Goal: Task Accomplishment & Management: Use online tool/utility

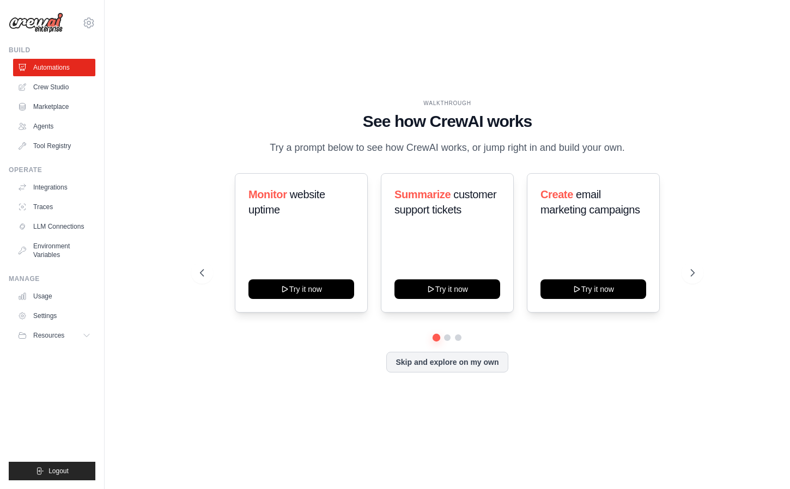
click at [659, 102] on div "WALKTHROUGH See how CrewAI works Try a prompt below to see how CrewAI works, or…" at bounding box center [447, 127] width 494 height 57
click at [71, 81] on link "Crew Studio" at bounding box center [55, 86] width 82 height 17
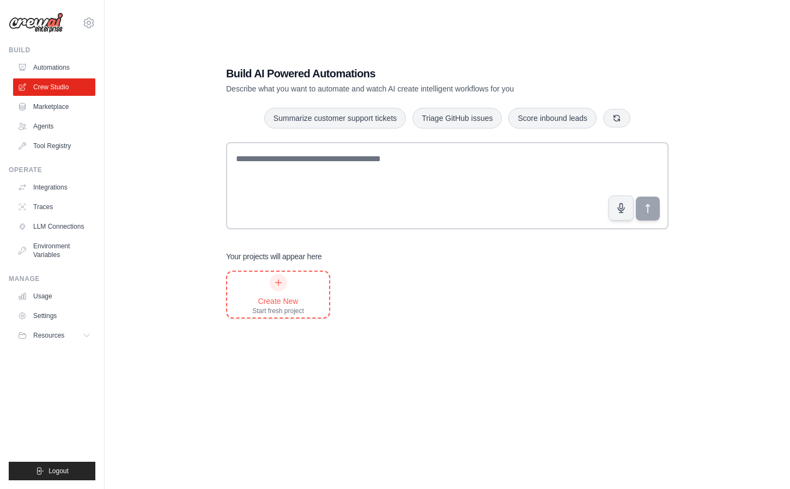
click at [279, 297] on div "Create New" at bounding box center [278, 301] width 52 height 11
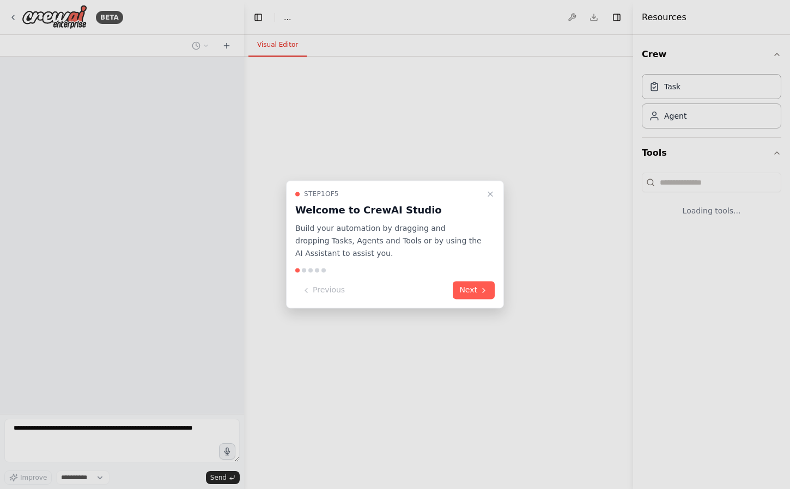
select select "****"
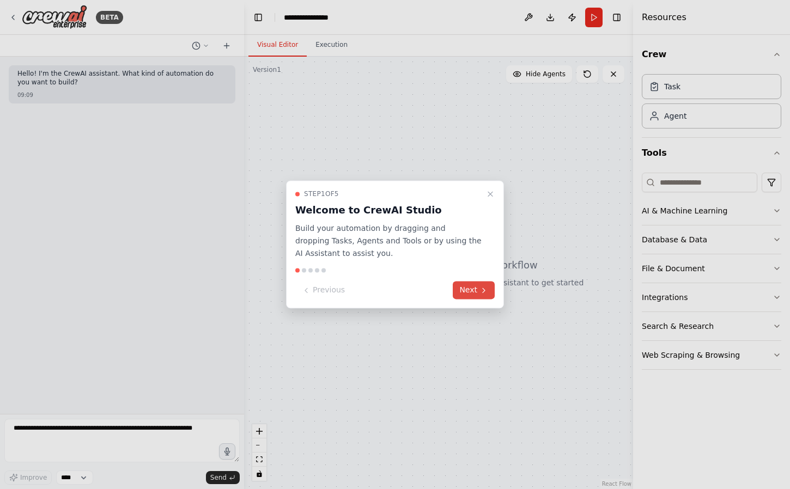
click at [474, 288] on button "Next" at bounding box center [474, 291] width 42 height 18
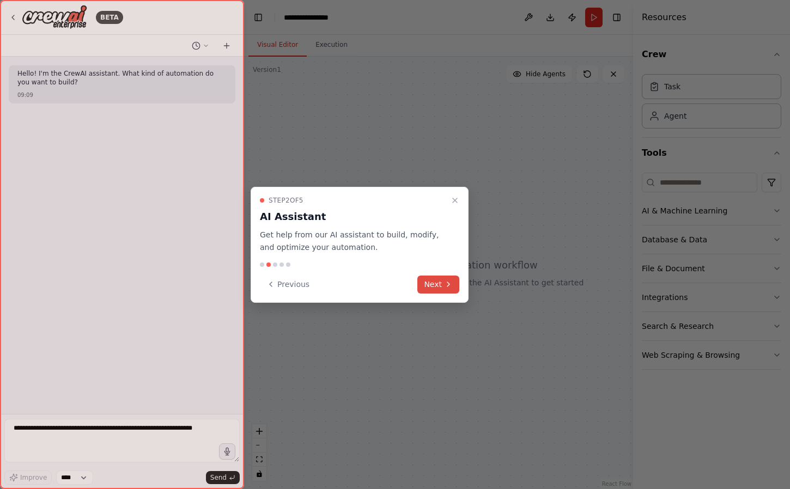
click at [451, 286] on icon at bounding box center [448, 284] width 9 height 9
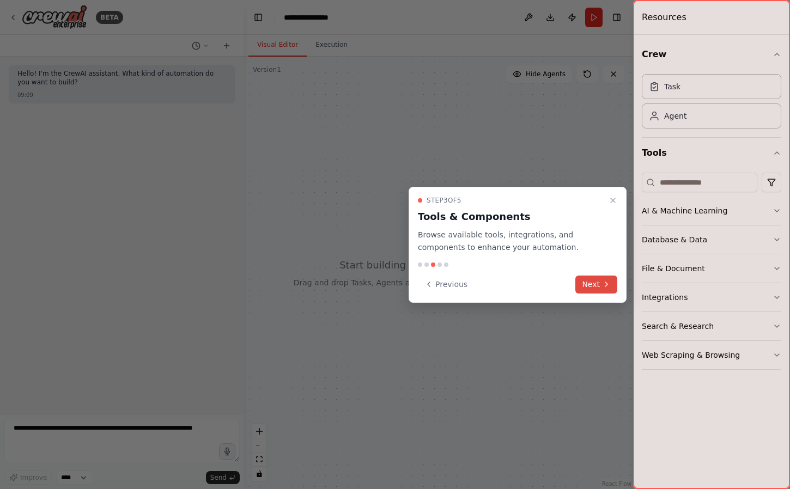
click at [590, 284] on button "Next" at bounding box center [596, 285] width 42 height 18
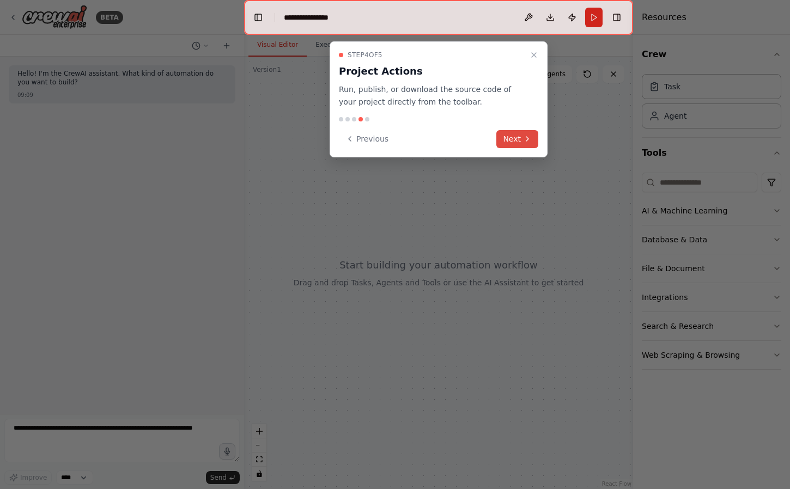
click at [520, 143] on button "Next" at bounding box center [517, 139] width 42 height 18
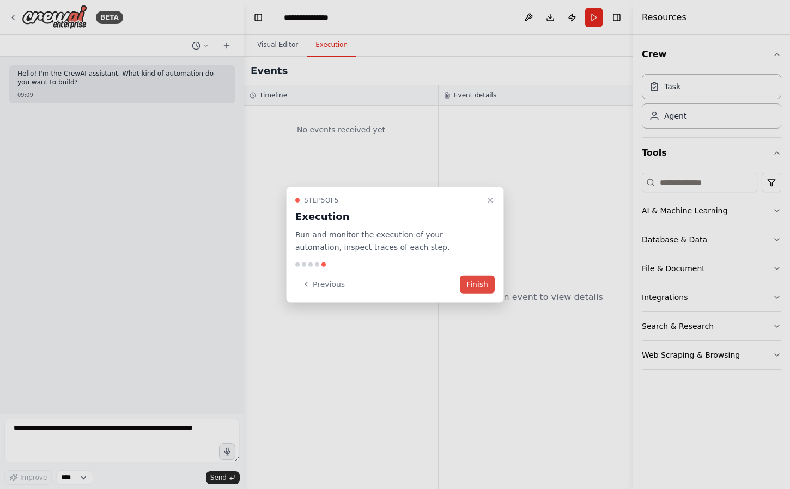
click at [485, 281] on button "Finish" at bounding box center [477, 284] width 35 height 18
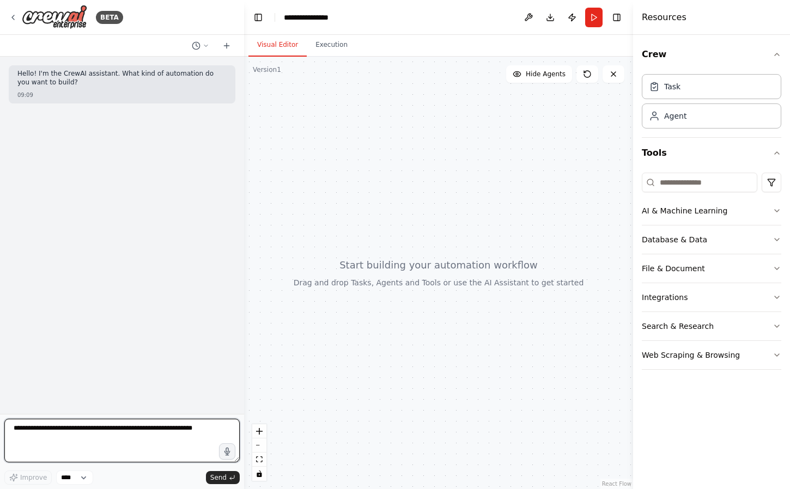
click at [160, 436] on textarea at bounding box center [121, 441] width 235 height 44
type textarea "**********"
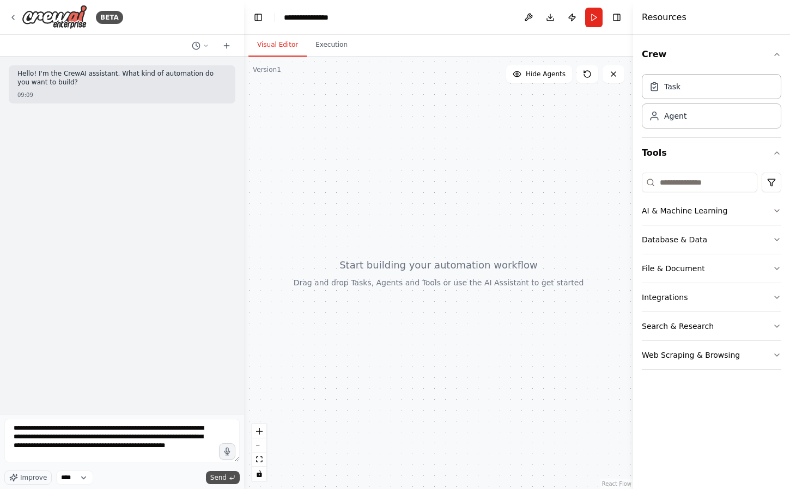
click at [220, 476] on span "Send" at bounding box center [218, 477] width 16 height 9
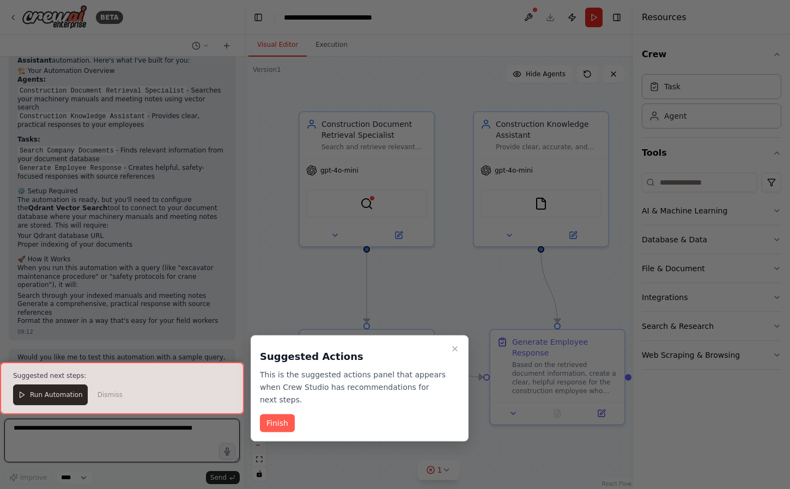
scroll to position [860, 0]
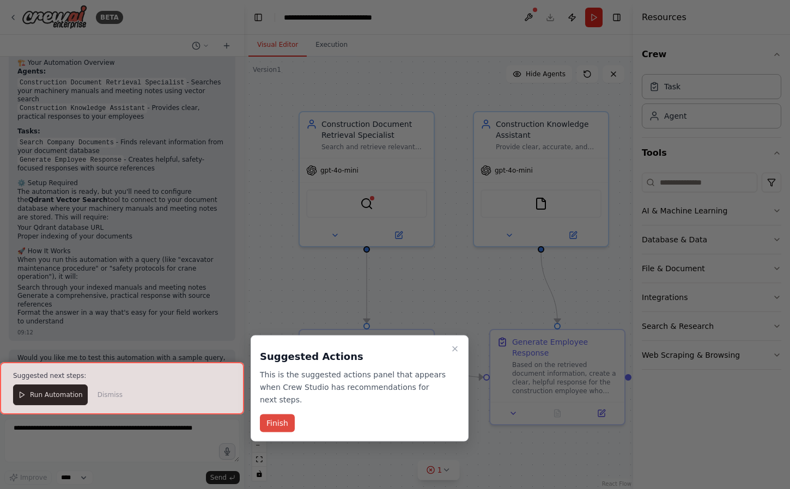
click at [282, 422] on button "Finish" at bounding box center [277, 424] width 35 height 18
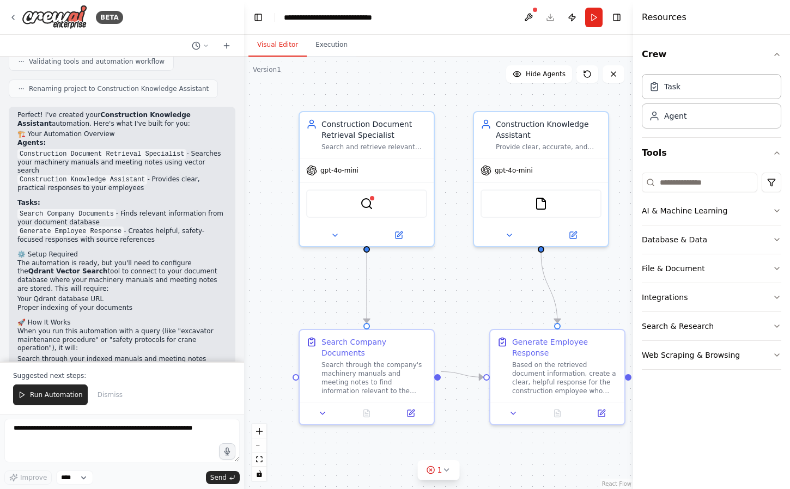
scroll to position [790, 0]
click at [348, 131] on div "Construction Document Retrieval Specialist" at bounding box center [374, 128] width 106 height 22
click at [352, 133] on div "Construction Document Retrieval Specialist" at bounding box center [374, 128] width 106 height 22
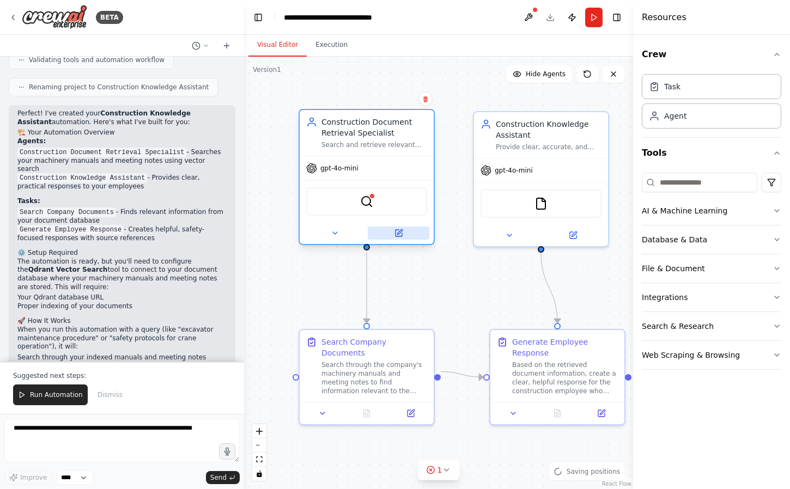
click at [399, 232] on icon at bounding box center [399, 231] width 5 height 5
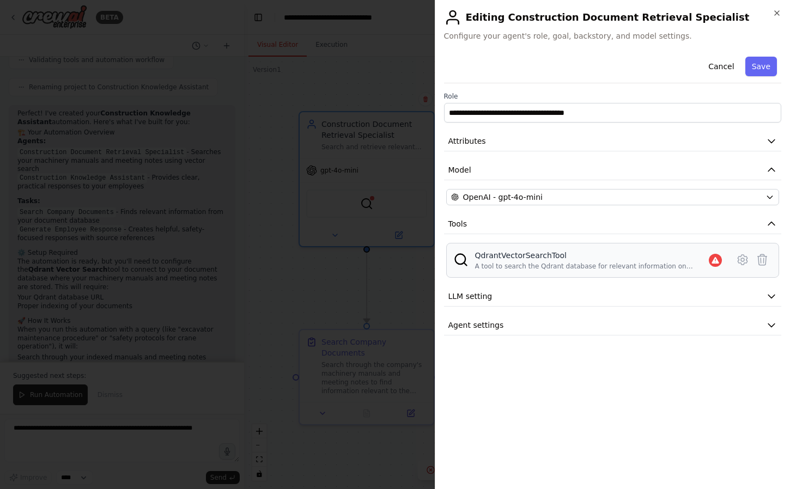
click at [496, 257] on div "QdrantVectorSearchTool" at bounding box center [592, 255] width 234 height 11
click at [274, 271] on div at bounding box center [395, 244] width 790 height 489
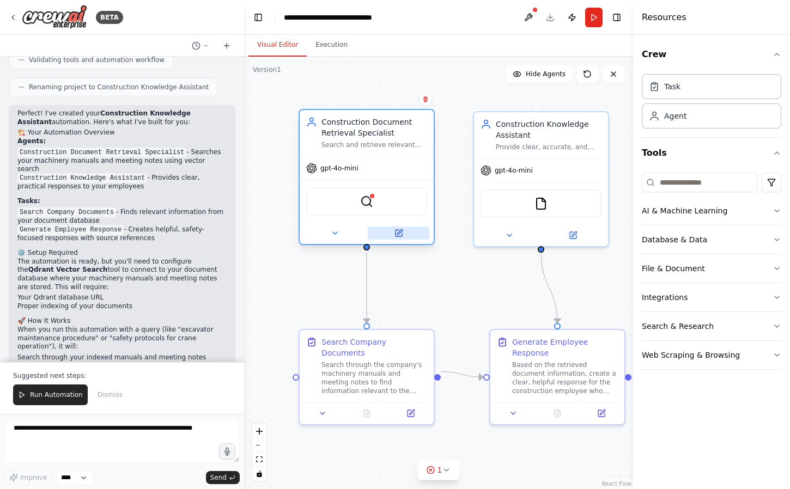
click at [401, 237] on icon at bounding box center [398, 233] width 9 height 9
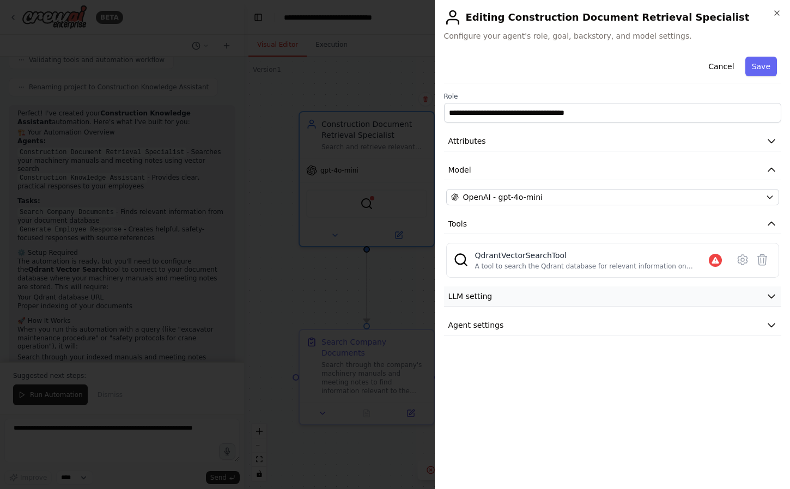
click at [524, 290] on button "LLM setting" at bounding box center [613, 297] width 338 height 20
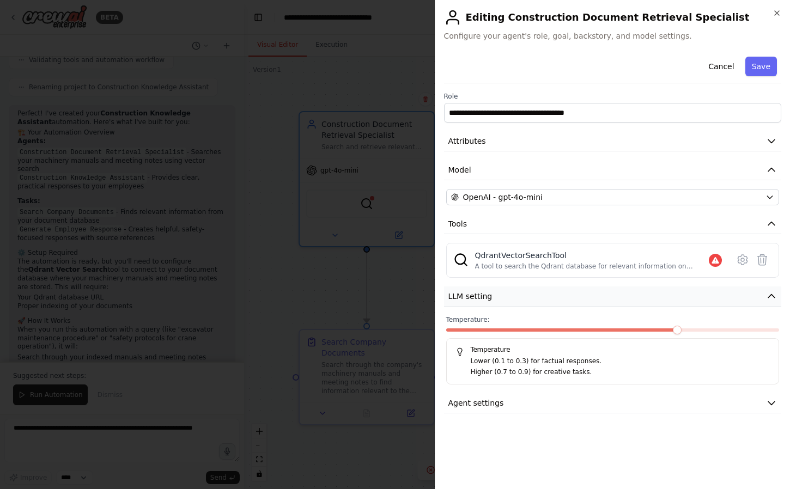
click at [524, 290] on button "LLM setting" at bounding box center [613, 297] width 338 height 20
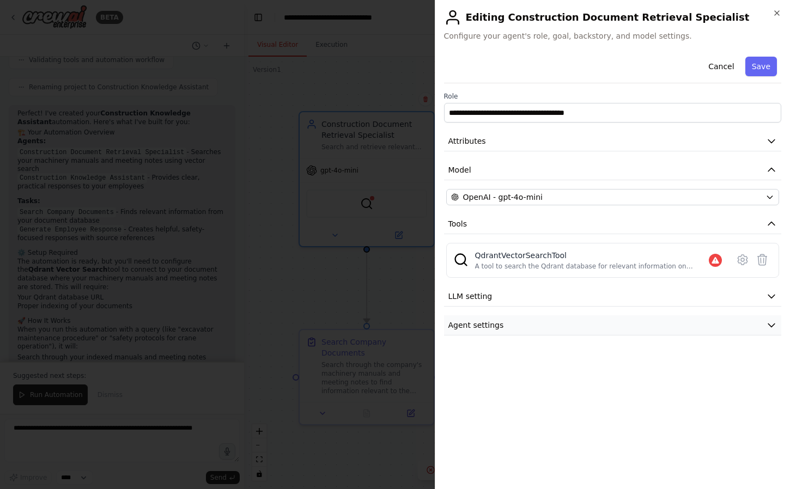
click at [539, 326] on button "Agent settings" at bounding box center [613, 325] width 338 height 20
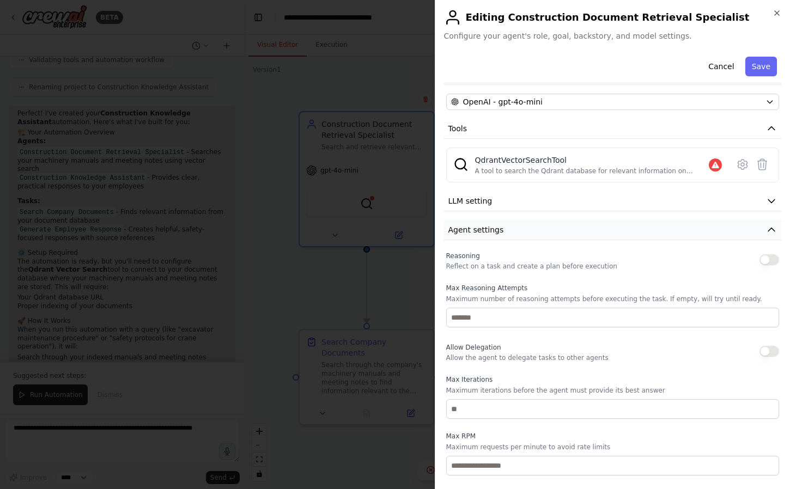
scroll to position [102, 0]
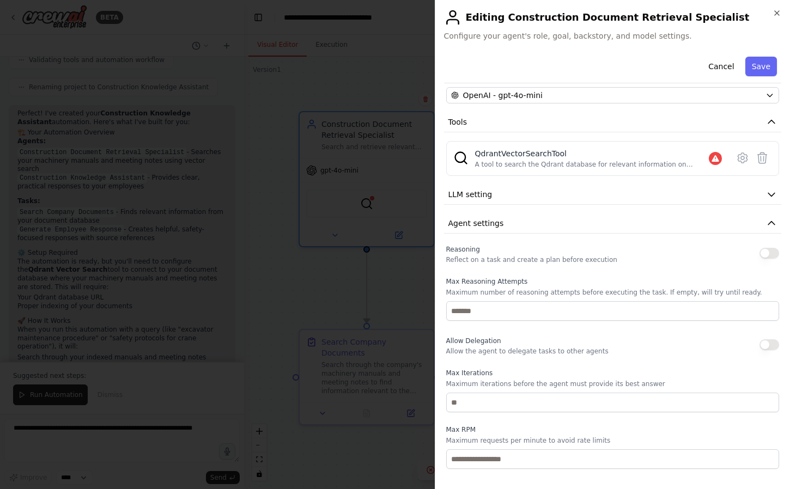
click at [318, 272] on div at bounding box center [395, 244] width 790 height 489
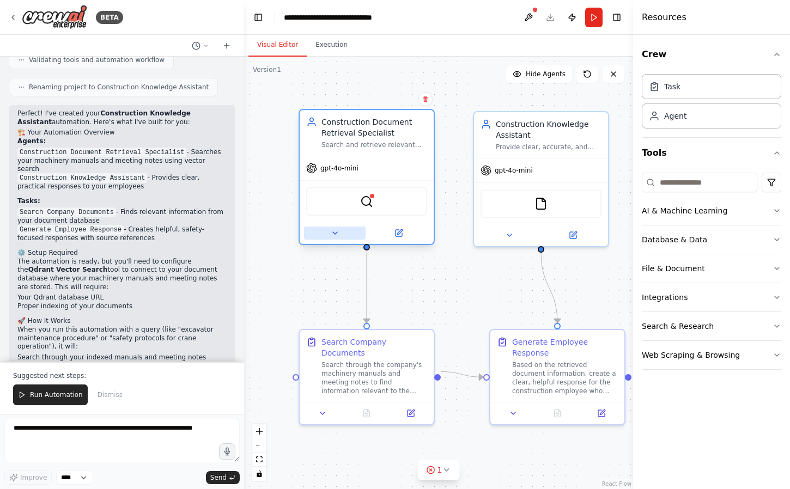
click at [350, 234] on button at bounding box center [335, 233] width 62 height 13
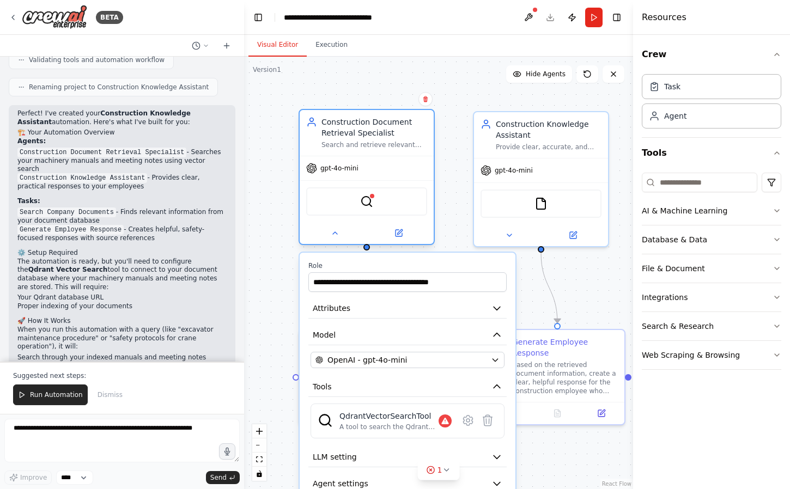
click at [384, 143] on div "Search and retrieve relevant information from machinery manuals and meeting not…" at bounding box center [374, 145] width 106 height 9
click at [171, 208] on li "Search Company Documents - Finds relevant information from your document databa…" at bounding box center [121, 216] width 209 height 17
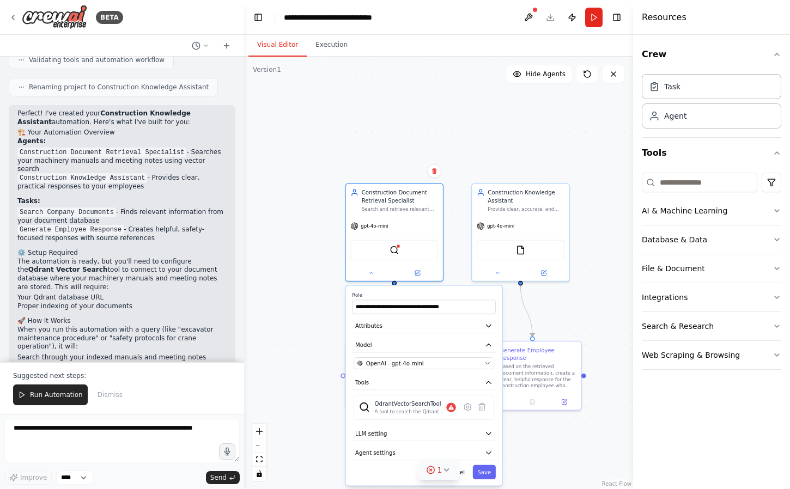
click at [443, 469] on icon at bounding box center [446, 470] width 9 height 9
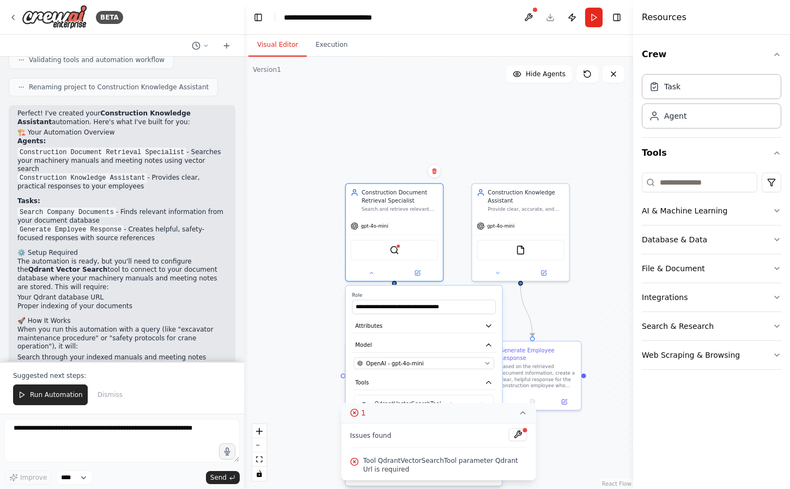
click at [353, 294] on label "Role" at bounding box center [424, 295] width 144 height 7
click at [417, 270] on icon at bounding box center [417, 271] width 5 height 5
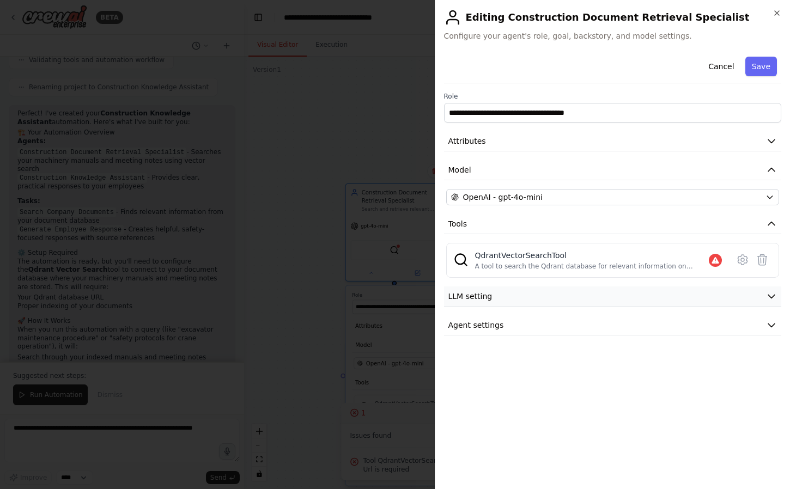
click at [520, 297] on button "LLM setting" at bounding box center [613, 297] width 338 height 20
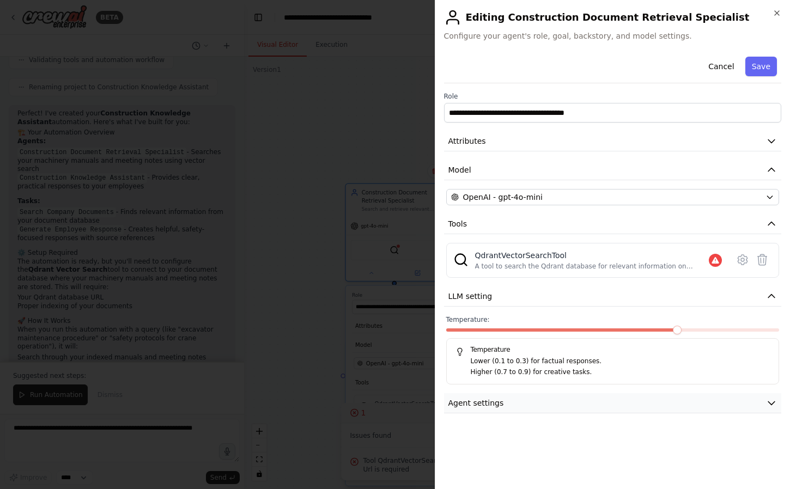
click at [520, 404] on button "Agent settings" at bounding box center [613, 403] width 338 height 20
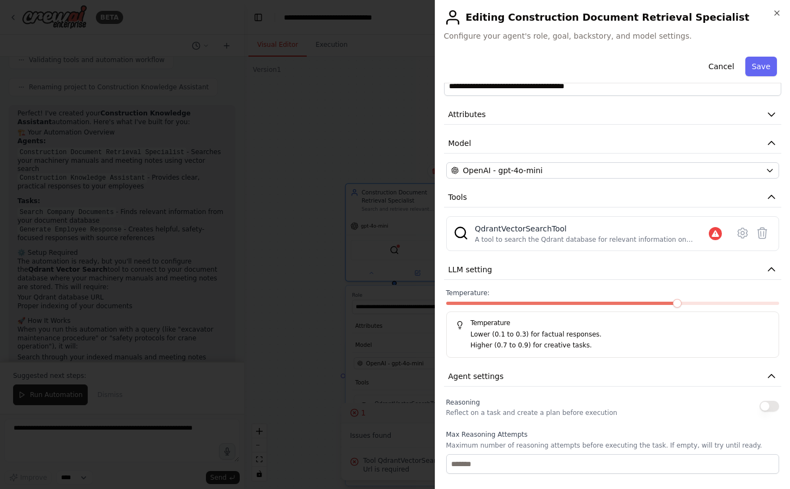
scroll to position [0, 0]
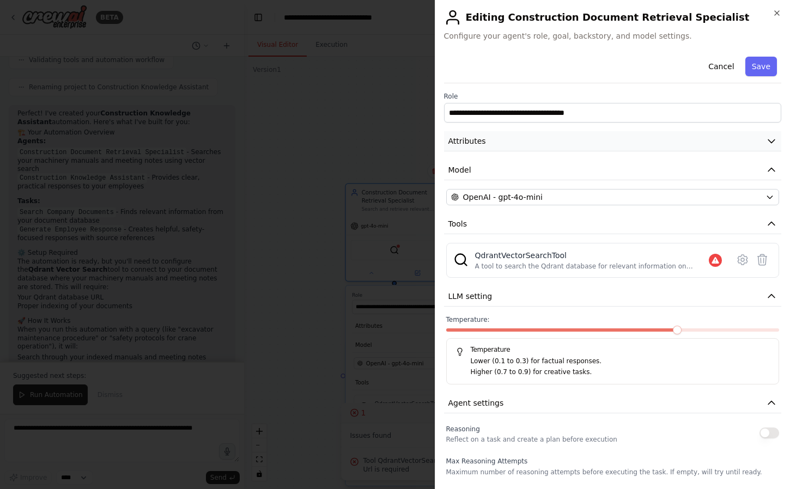
click at [525, 135] on button "Attributes" at bounding box center [613, 141] width 338 height 20
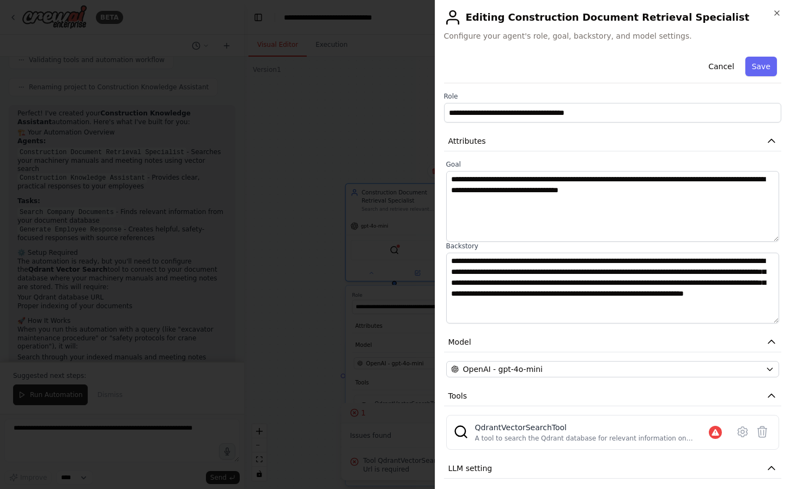
click at [397, 117] on div at bounding box center [395, 244] width 790 height 489
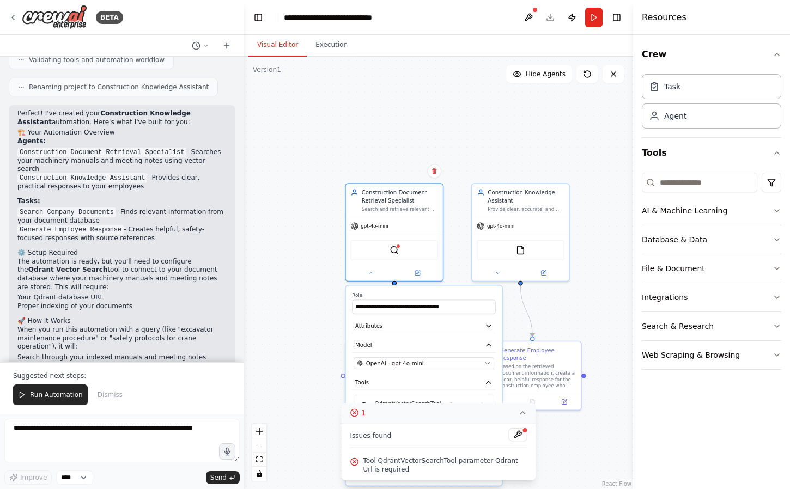
click at [289, 137] on div ".deletable-edge-delete-btn { width: 20px; height: 20px; border: 0px solid #ffff…" at bounding box center [438, 273] width 389 height 433
click at [302, 143] on div ".deletable-edge-delete-btn { width: 20px; height: 20px; border: 0px solid #ffff…" at bounding box center [438, 273] width 389 height 433
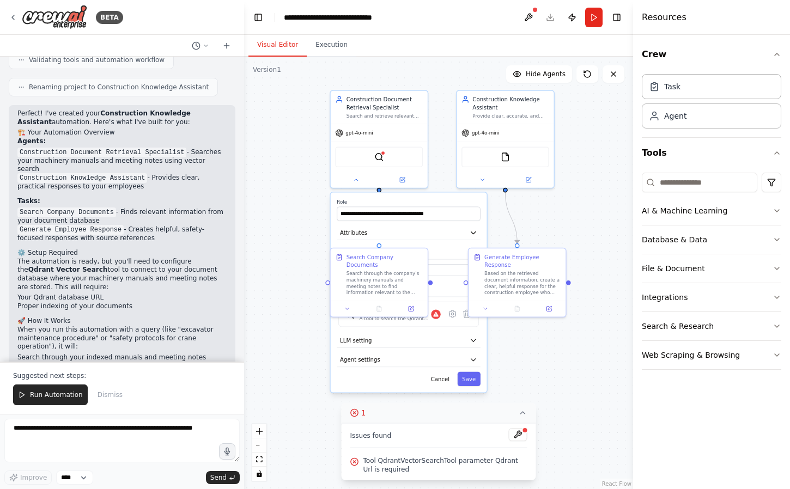
drag, startPoint x: 315, startPoint y: 247, endPoint x: 300, endPoint y: 156, distance: 92.8
click at [300, 155] on div ".deletable-edge-delete-btn { width: 20px; height: 20px; border: 0px solid #ffff…" at bounding box center [438, 273] width 389 height 433
click at [296, 237] on div ".deletable-edge-delete-btn { width: 20px; height: 20px; border: 0px solid #ffff…" at bounding box center [438, 273] width 389 height 433
click at [442, 374] on button "Cancel" at bounding box center [440, 380] width 28 height 14
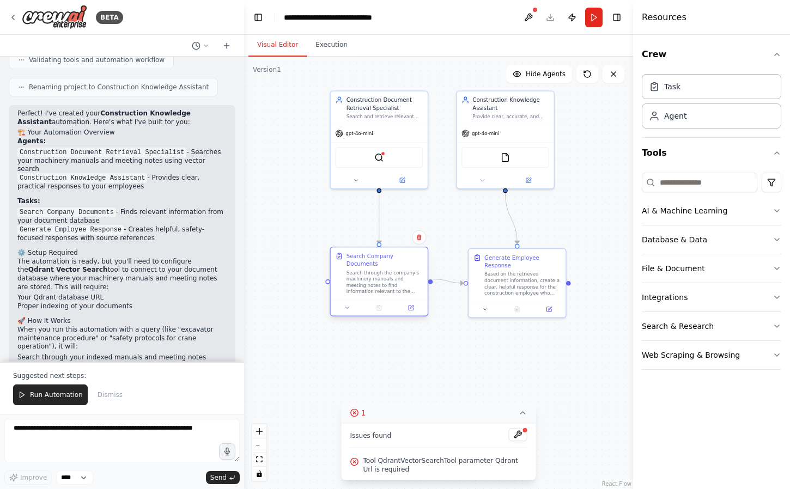
click at [379, 277] on div "Search through the company's machinery manuals and meeting notes to find inform…" at bounding box center [384, 282] width 76 height 25
click at [349, 305] on icon at bounding box center [347, 308] width 7 height 7
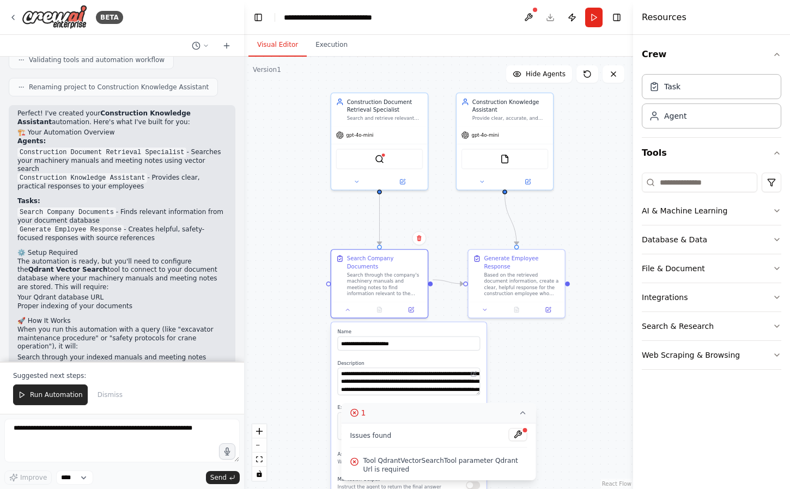
click at [521, 412] on icon at bounding box center [523, 413] width 9 height 9
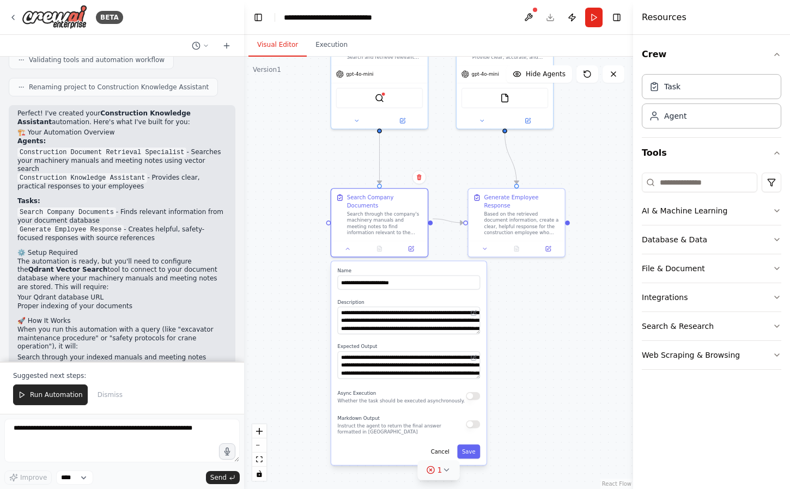
drag, startPoint x: 552, startPoint y: 437, endPoint x: 552, endPoint y: 376, distance: 61.0
click at [552, 376] on div ".deletable-edge-delete-btn { width: 20px; height: 20px; border: 0px solid #ffff…" at bounding box center [438, 273] width 389 height 433
click at [494, 215] on div "Based on the retrieved document information, create a clear, helpful response f…" at bounding box center [522, 221] width 76 height 25
click at [442, 445] on button "Cancel" at bounding box center [440, 452] width 28 height 14
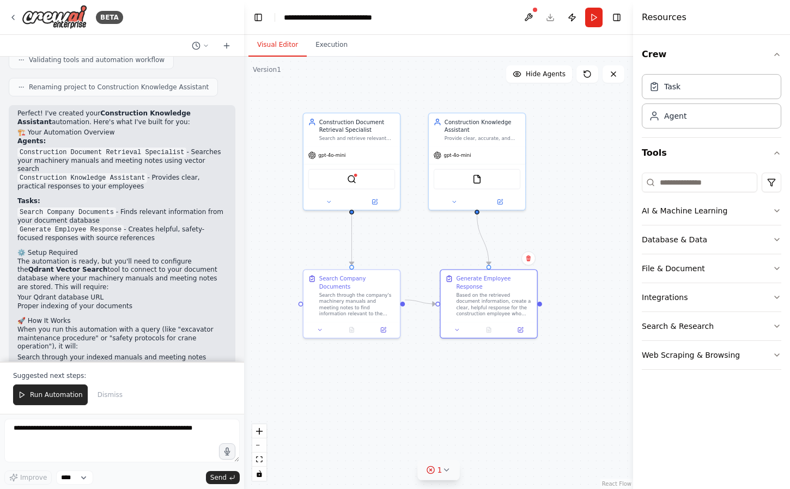
drag, startPoint x: 470, startPoint y: 385, endPoint x: 442, endPoint y: 466, distance: 85.3
click at [442, 466] on div "Version 1 Show Tools Hide Agents .deletable-edge-delete-btn { width: 20px; heig…" at bounding box center [438, 273] width 389 height 433
click at [521, 72] on icon at bounding box center [517, 74] width 9 height 9
click at [522, 72] on button "Show Agents" at bounding box center [537, 73] width 69 height 17
click at [521, 72] on icon at bounding box center [517, 74] width 9 height 9
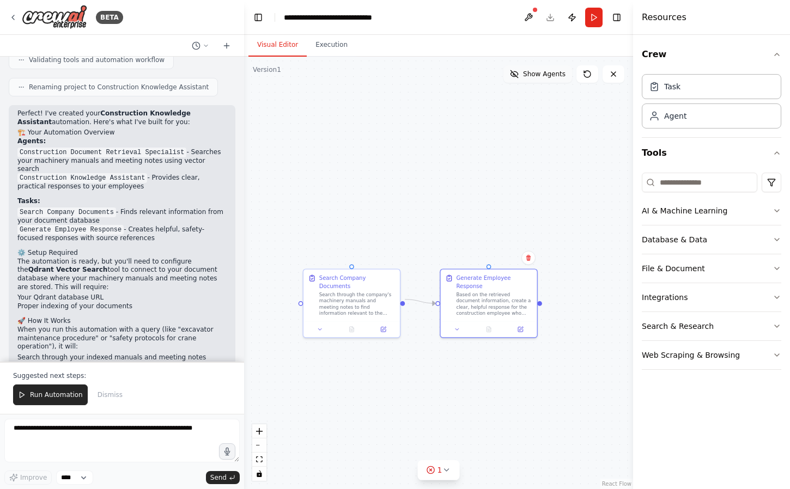
click at [522, 72] on button "Show Agents" at bounding box center [537, 73] width 69 height 17
click at [521, 72] on icon at bounding box center [517, 74] width 9 height 9
click at [522, 72] on button "Show Agents" at bounding box center [537, 73] width 69 height 17
click at [521, 72] on icon at bounding box center [517, 74] width 9 height 9
click at [522, 72] on button "Show Agents" at bounding box center [537, 73] width 69 height 17
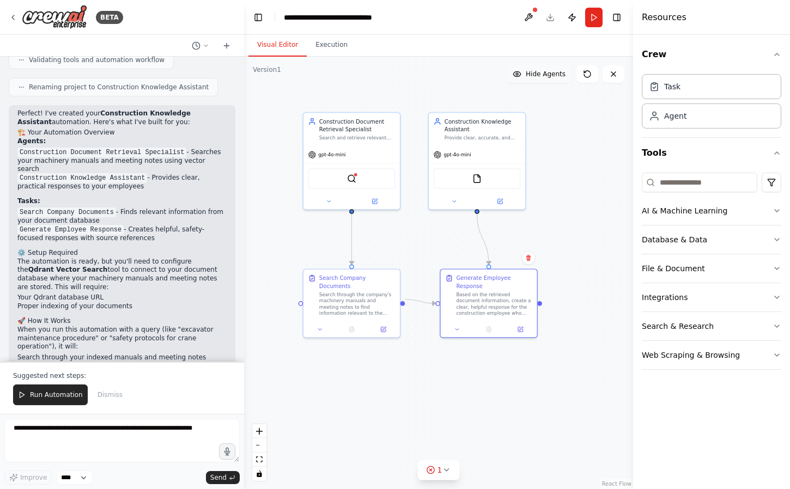
click at [703, 100] on div "Task Agent" at bounding box center [711, 99] width 139 height 59
click at [707, 95] on div "Task" at bounding box center [711, 86] width 139 height 25
click at [700, 117] on div "Agent" at bounding box center [711, 115] width 139 height 25
click at [755, 238] on button "Database & Data" at bounding box center [711, 240] width 139 height 28
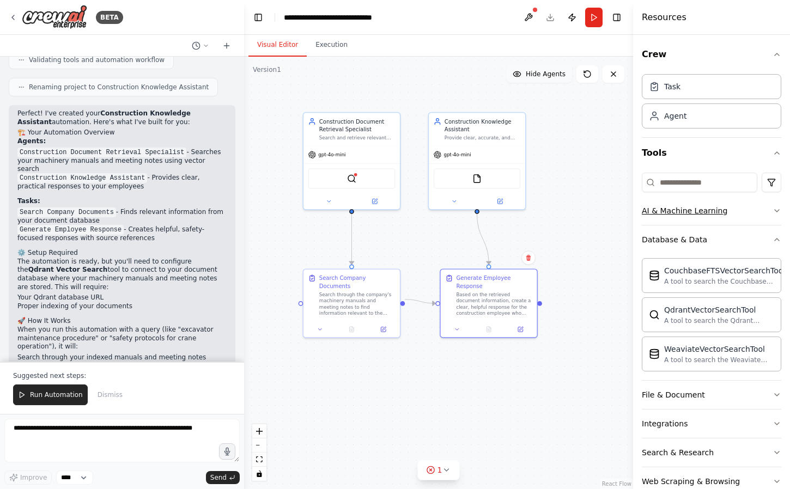
click at [772, 212] on icon "button" at bounding box center [776, 210] width 9 height 9
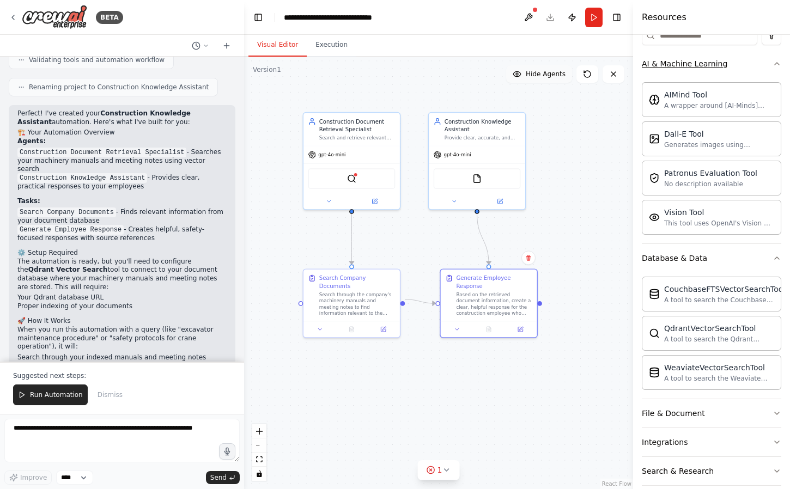
scroll to position [190, 0]
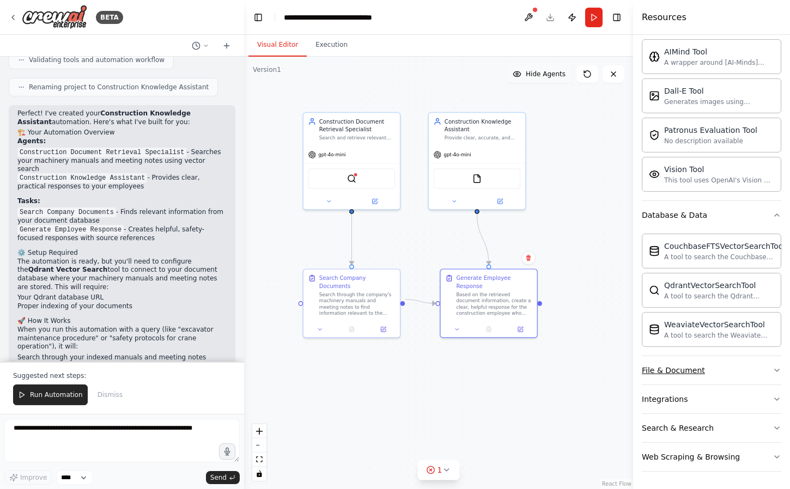
click at [729, 372] on button "File & Document" at bounding box center [711, 370] width 139 height 28
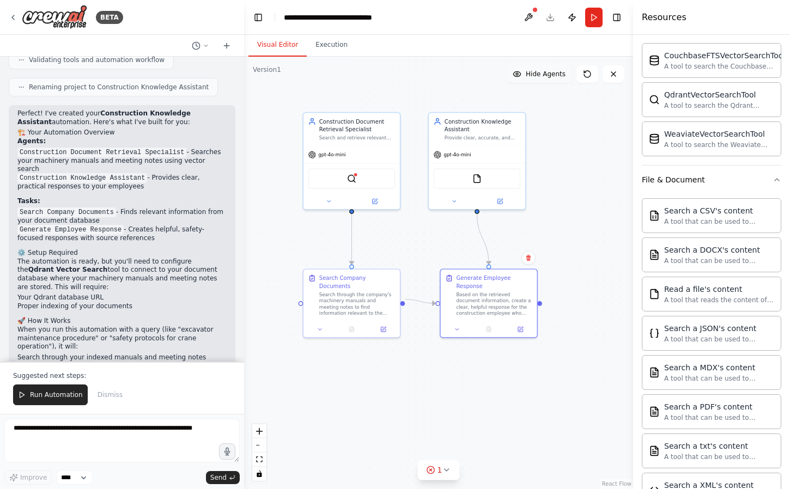
scroll to position [356, 0]
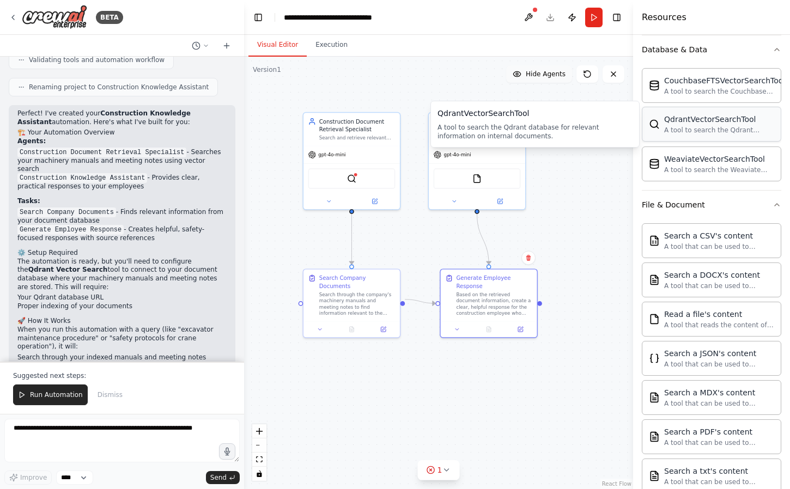
click at [735, 137] on div "QdrantVectorSearchTool A tool to search the Qdrant database for relevant inform…" at bounding box center [711, 124] width 139 height 35
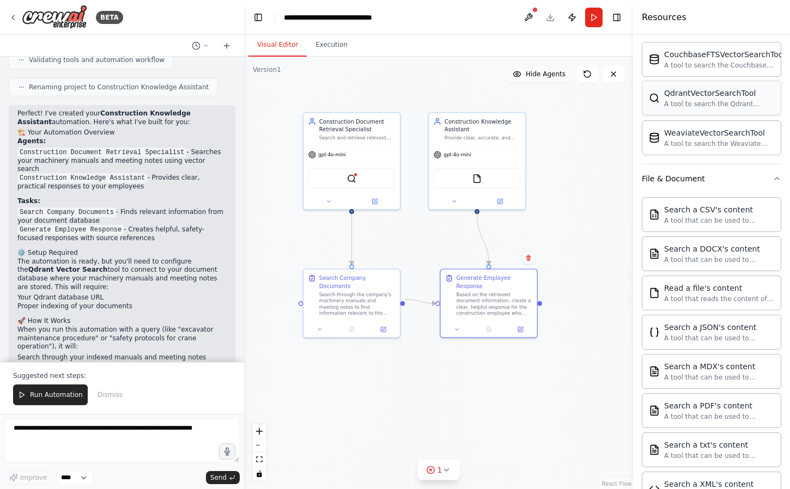
scroll to position [513, 0]
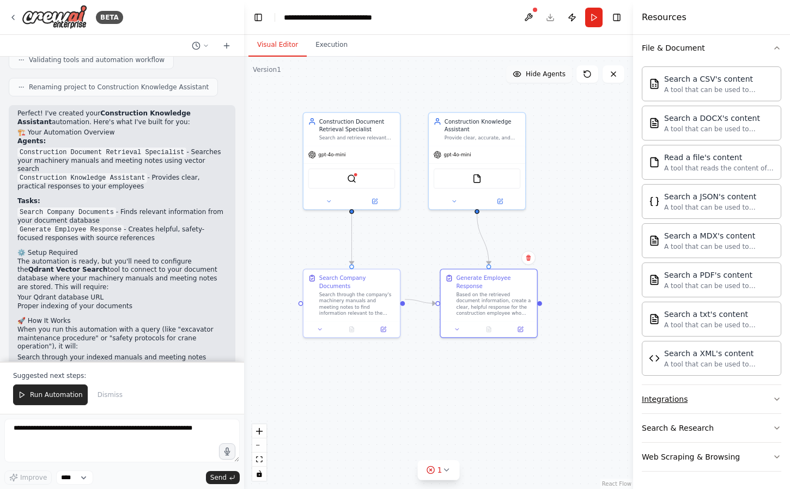
click at [714, 391] on button "Integrations" at bounding box center [711, 399] width 139 height 28
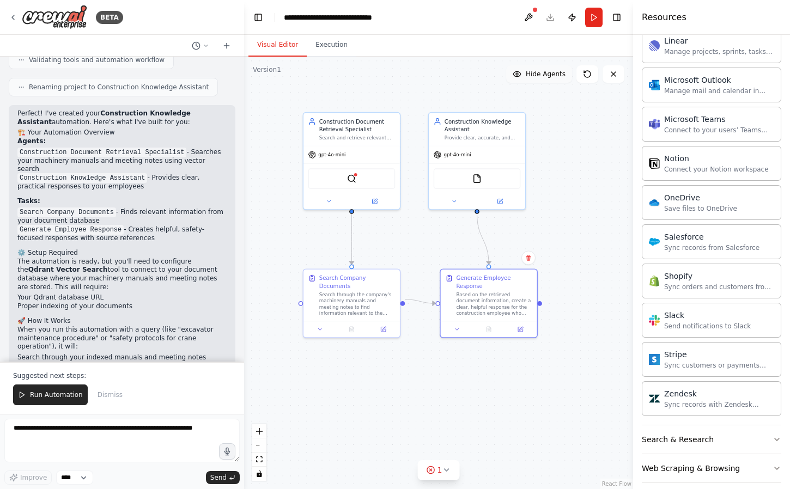
scroll to position [1345, 0]
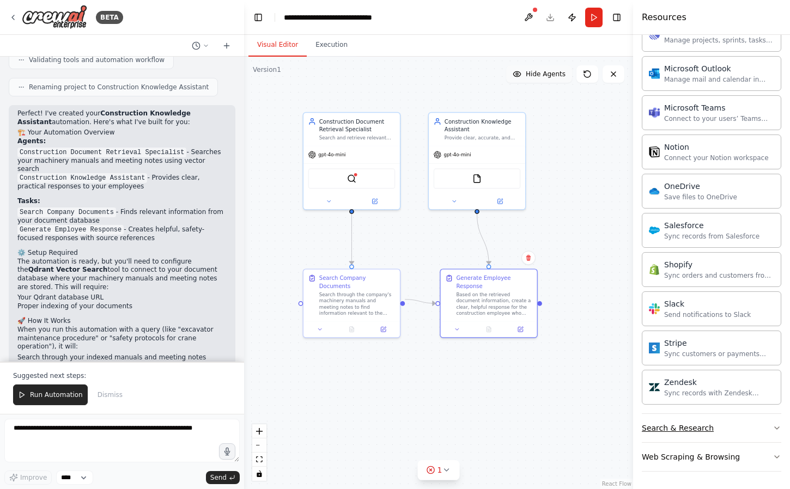
click at [698, 423] on div "Search & Research" at bounding box center [678, 428] width 72 height 11
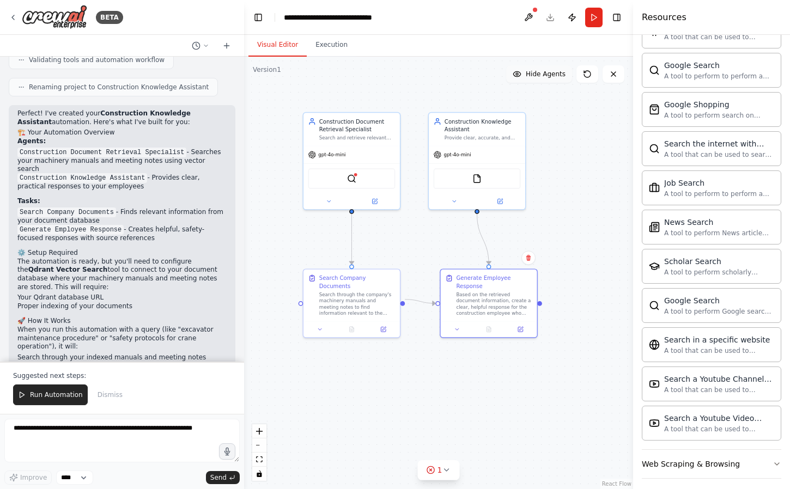
scroll to position [1903, 0]
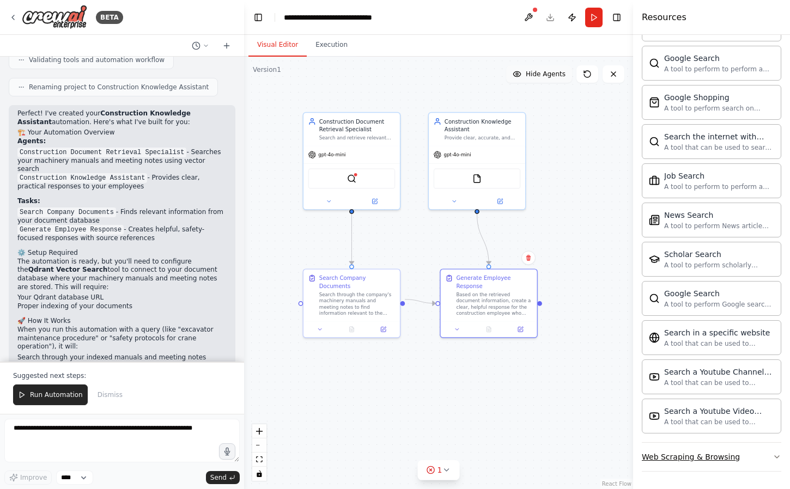
click at [694, 462] on div "Web Scraping & Browsing" at bounding box center [691, 457] width 98 height 11
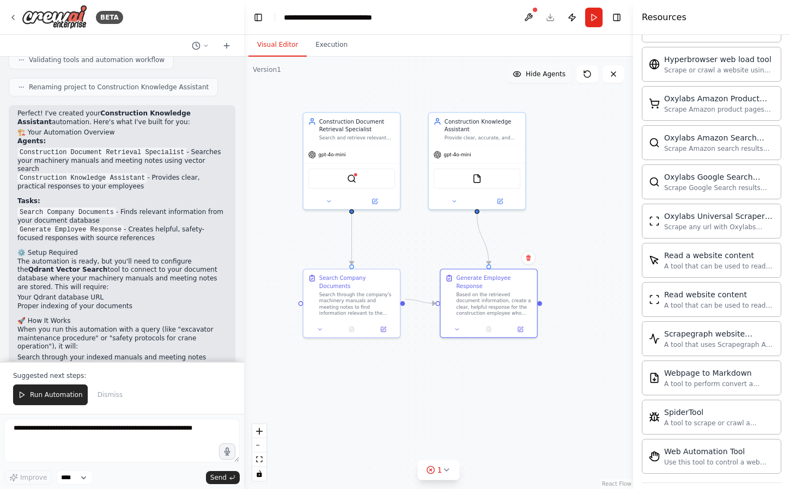
scroll to position [2500, 0]
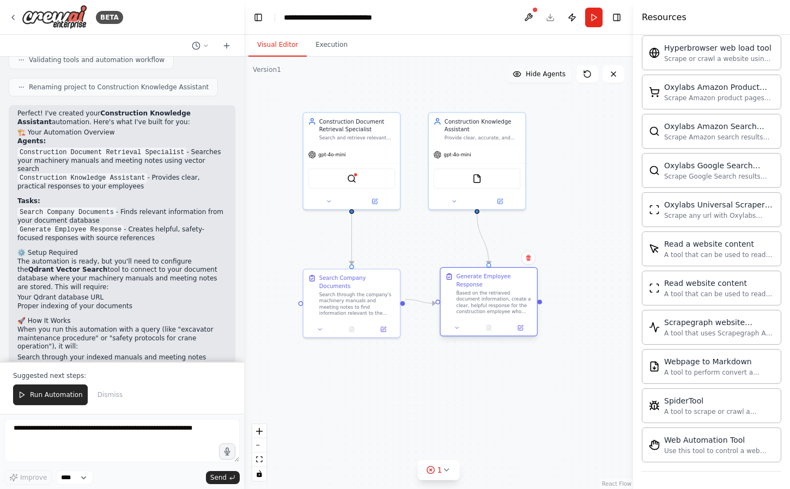
click at [496, 311] on div "Based on the retrieved document information, create a clear, helpful response f…" at bounding box center [494, 302] width 76 height 25
click at [499, 300] on div "Based on the retrieved document information, create a clear, helpful response f…" at bounding box center [494, 302] width 76 height 25
click at [500, 139] on div "Provide clear, accurate, and actionable responses to construction employees abo…" at bounding box center [483, 136] width 76 height 7
click at [501, 139] on div "Provide clear, accurate, and actionable responses to construction employees abo…" at bounding box center [483, 136] width 76 height 7
click at [501, 203] on button at bounding box center [500, 199] width 44 height 9
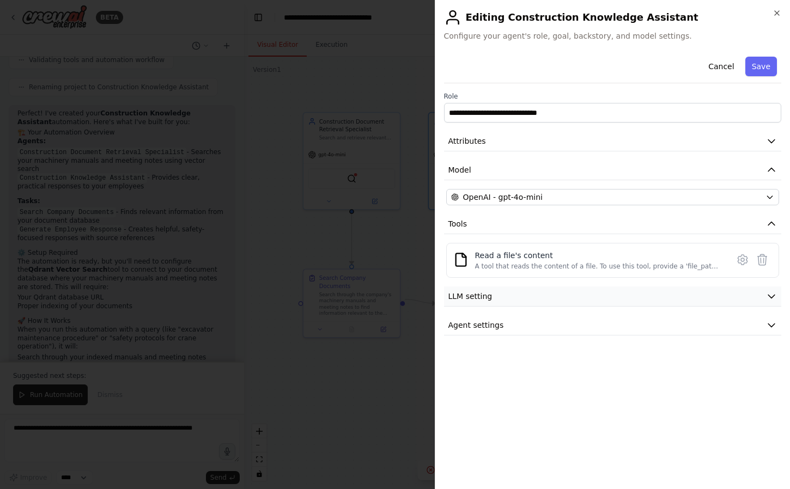
click at [503, 293] on button "LLM setting" at bounding box center [613, 297] width 338 height 20
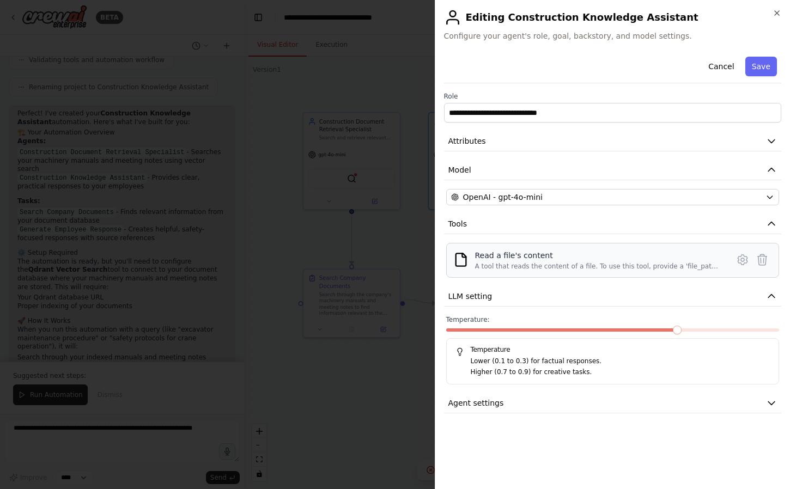
click at [697, 263] on div "A tool that reads the content of a file. To use this tool, provide a 'file_path…" at bounding box center [598, 266] width 247 height 9
click at [733, 261] on button at bounding box center [743, 260] width 20 height 20
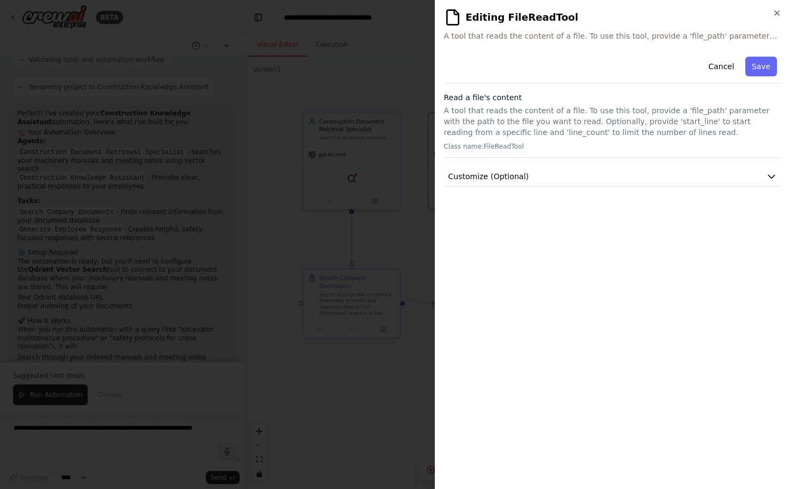
click at [399, 244] on div at bounding box center [395, 244] width 790 height 489
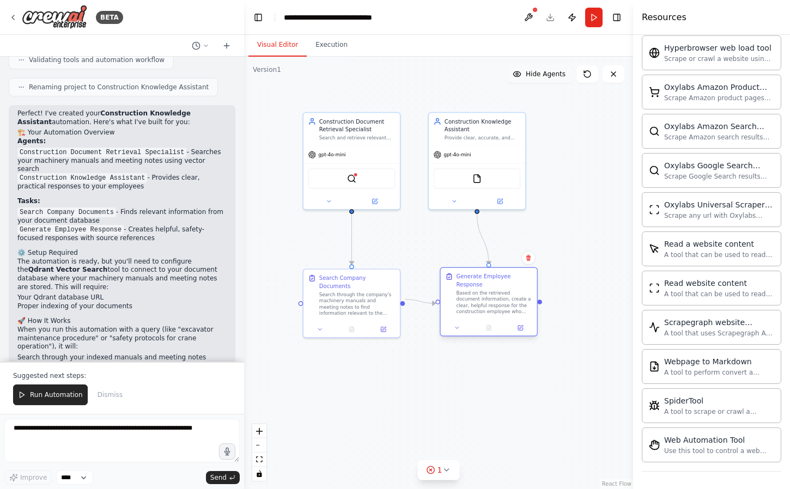
click at [482, 311] on div "Based on the retrieved document information, create a clear, helpful response f…" at bounding box center [494, 302] width 76 height 25
click at [465, 125] on div "Construction Knowledge Assistant" at bounding box center [483, 124] width 76 height 16
click at [354, 178] on img at bounding box center [351, 177] width 9 height 9
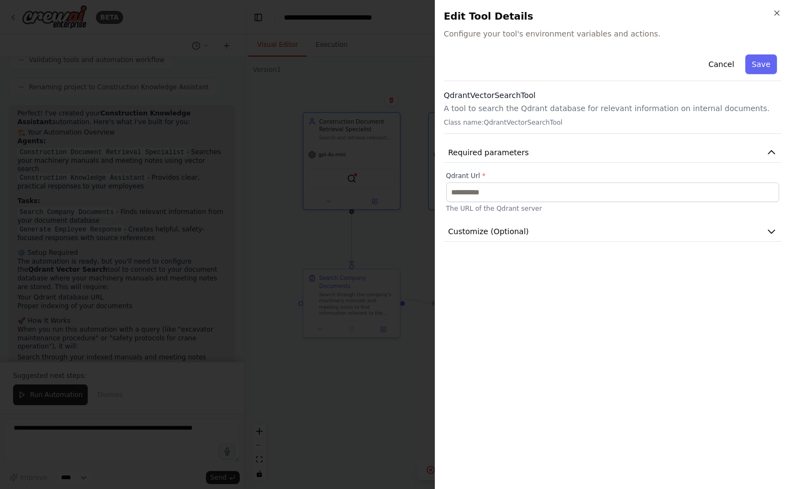
click at [392, 204] on div at bounding box center [395, 244] width 790 height 489
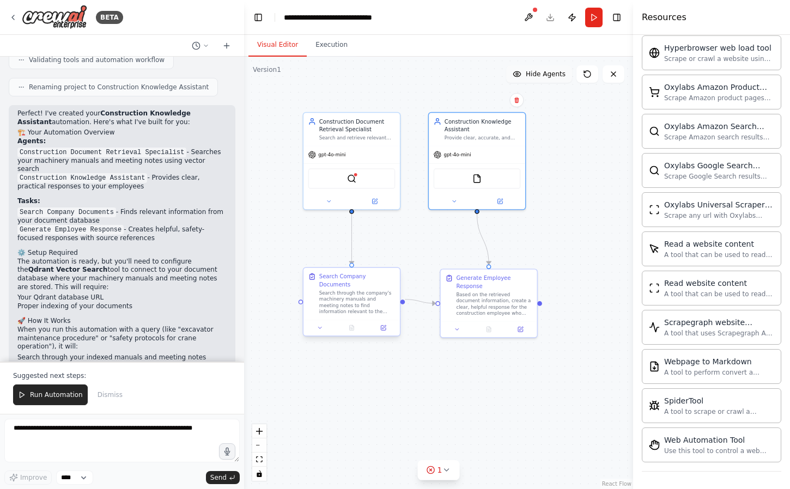
click at [377, 300] on div "Search through the company's machinery manuals and meeting notes to find inform…" at bounding box center [357, 302] width 76 height 25
click at [385, 325] on div at bounding box center [351, 328] width 96 height 16
click at [386, 323] on button at bounding box center [383, 327] width 27 height 9
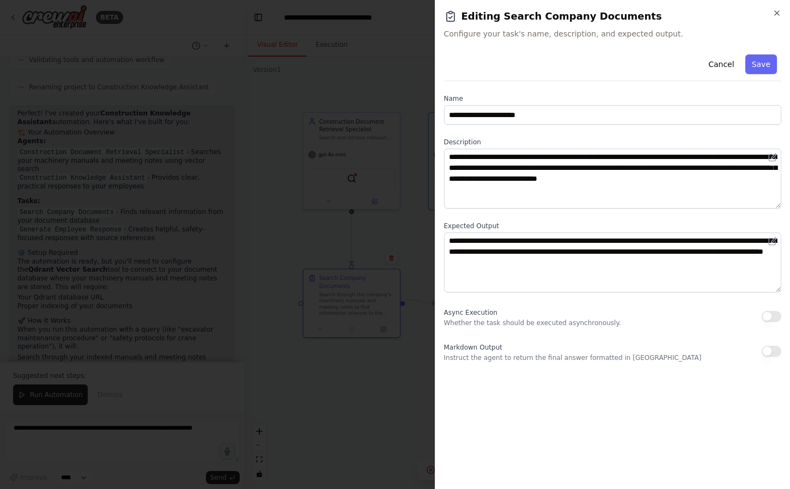
click at [413, 235] on div at bounding box center [395, 244] width 790 height 489
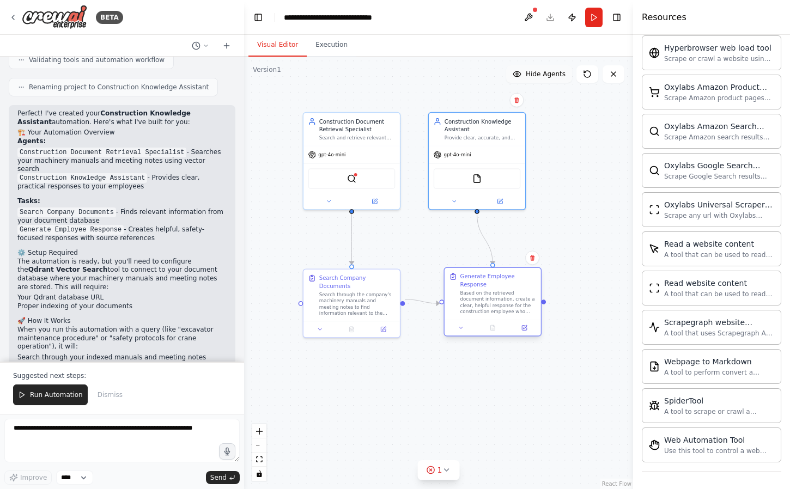
click at [488, 282] on div "Generate Employee Response" at bounding box center [498, 281] width 76 height 16
click at [525, 327] on icon at bounding box center [525, 327] width 4 height 4
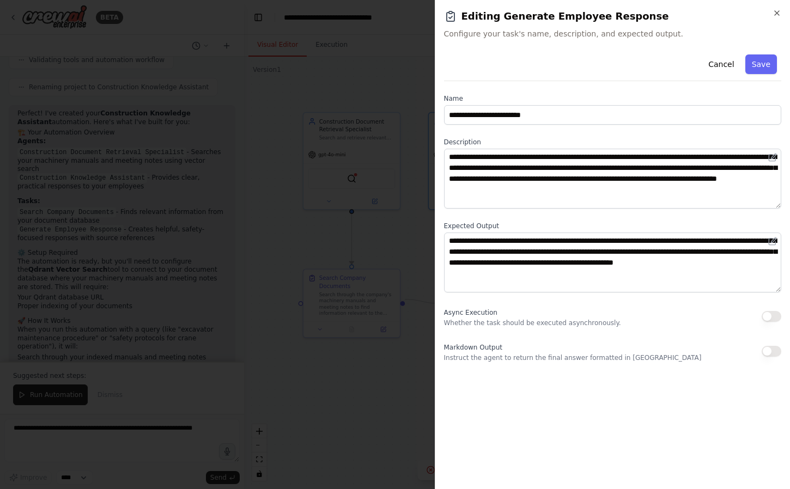
click at [419, 246] on div at bounding box center [395, 244] width 790 height 489
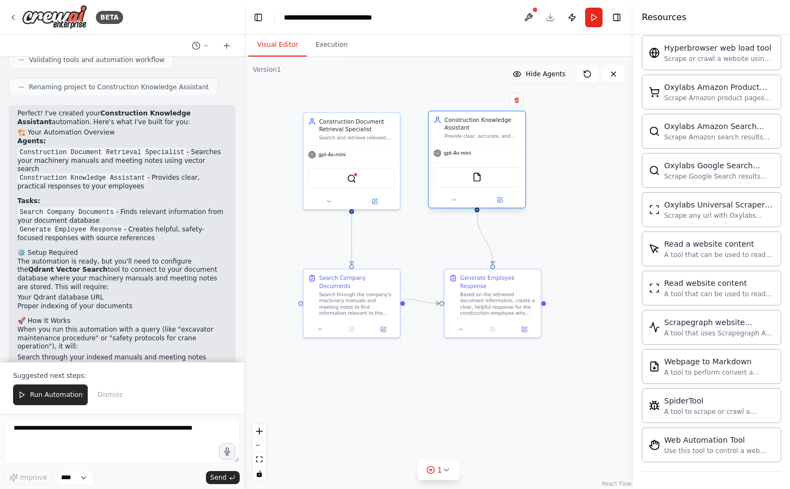
click at [477, 153] on div "gpt-4o-mini" at bounding box center [477, 153] width 96 height 17
click at [492, 136] on div "Provide clear, accurate, and actionable responses to construction employees abo…" at bounding box center [483, 136] width 76 height 7
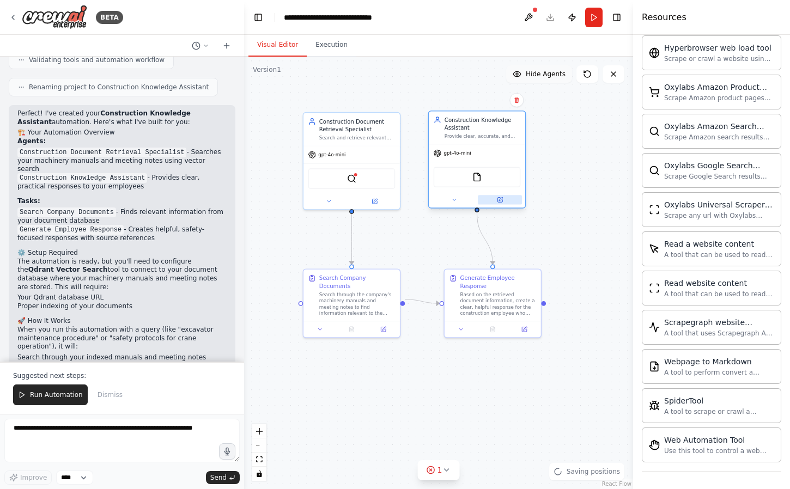
click at [497, 204] on button at bounding box center [500, 199] width 44 height 9
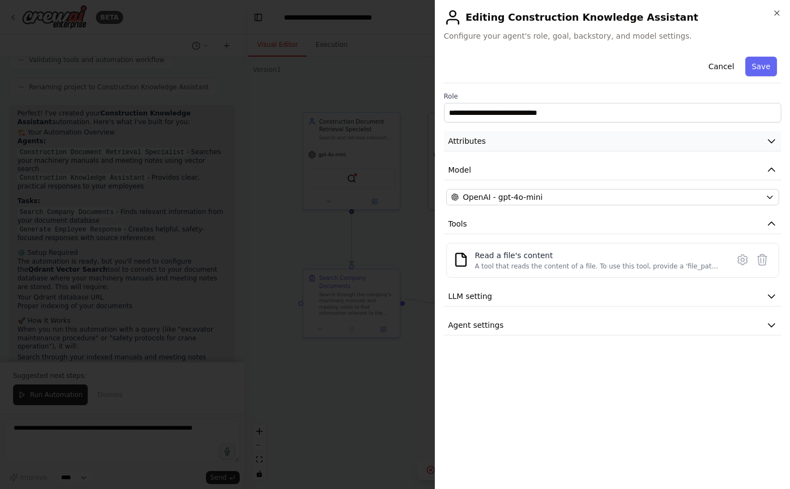
click at [535, 135] on button "Attributes" at bounding box center [613, 141] width 338 height 20
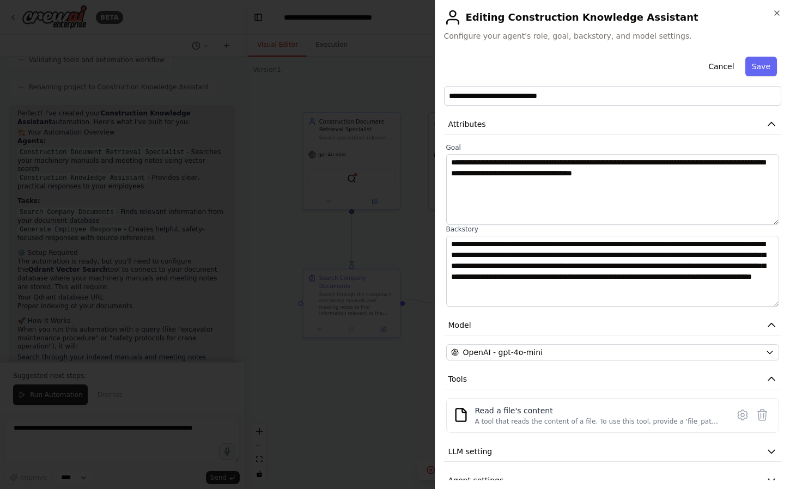
scroll to position [36, 0]
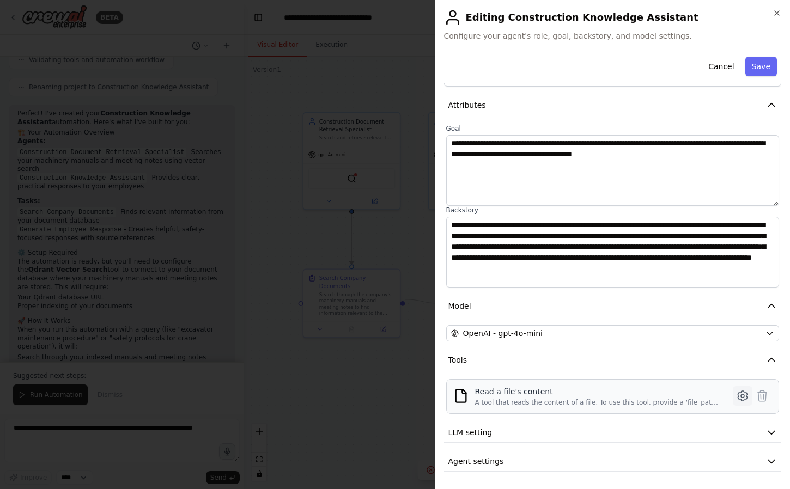
click at [738, 394] on icon at bounding box center [742, 396] width 9 height 10
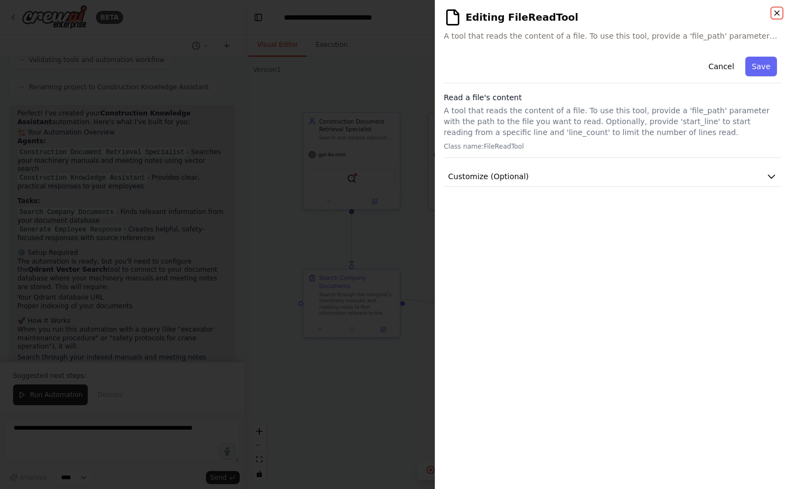
click at [774, 15] on icon "button" at bounding box center [776, 13] width 9 height 9
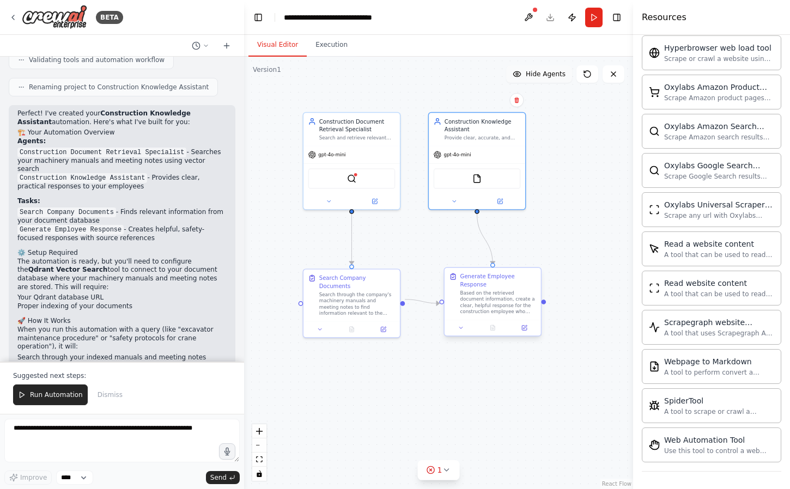
click at [506, 297] on div "Based on the retrieved document information, create a clear, helpful response f…" at bounding box center [498, 302] width 76 height 25
click at [507, 130] on div "Construction Knowledge Assistant" at bounding box center [483, 124] width 76 height 16
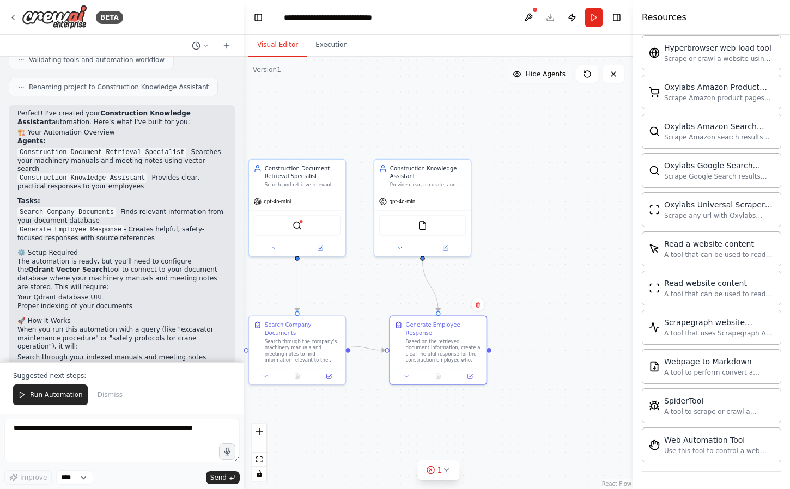
drag, startPoint x: 593, startPoint y: 113, endPoint x: 538, endPoint y: 160, distance: 71.8
click at [538, 160] on div ".deletable-edge-delete-btn { width: 20px; height: 20px; border: 0px solid #ffff…" at bounding box center [438, 273] width 389 height 433
click at [10, 17] on icon at bounding box center [13, 17] width 9 height 9
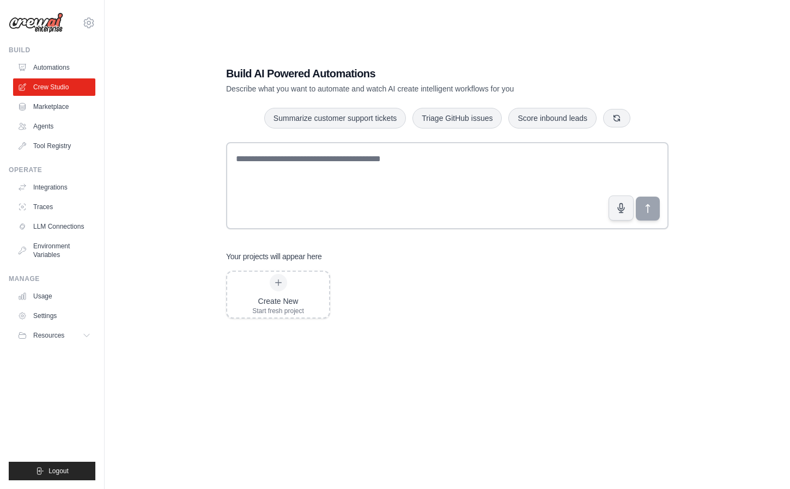
click at [472, 351] on div "Create New Start fresh project" at bounding box center [447, 358] width 442 height 174
click at [300, 284] on div "Create New Start fresh project" at bounding box center [278, 294] width 52 height 41
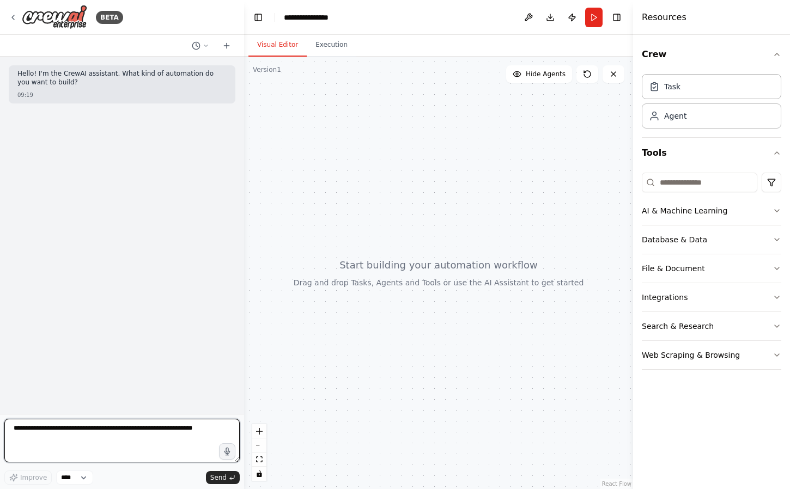
click at [100, 424] on textarea at bounding box center [121, 441] width 235 height 44
type textarea "**********"
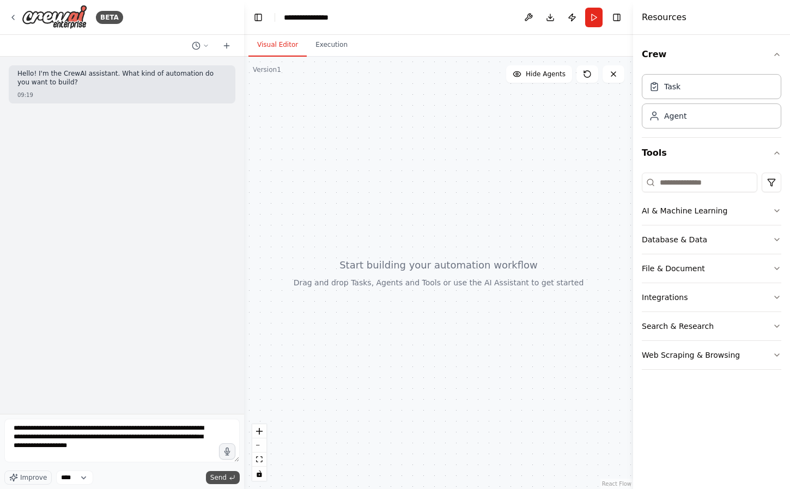
click at [223, 480] on span "Send" at bounding box center [218, 477] width 16 height 9
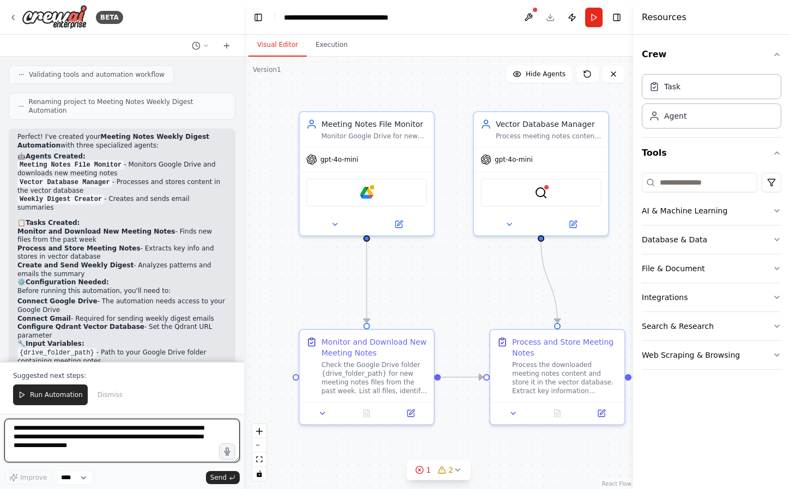
scroll to position [732, 0]
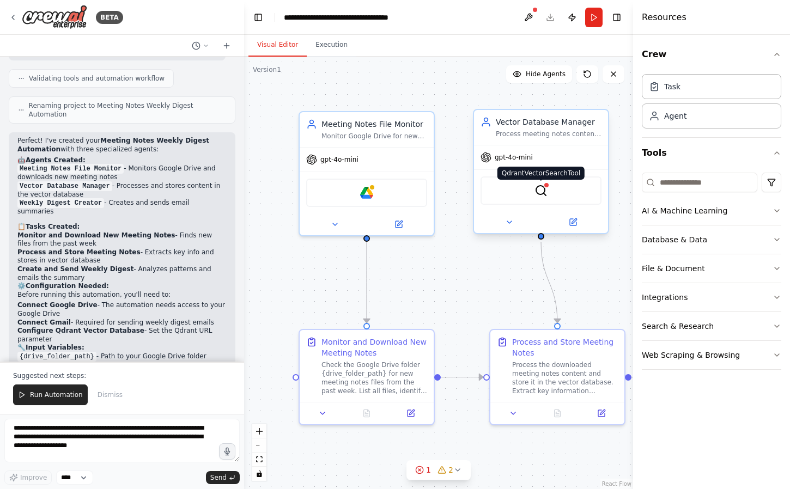
click at [546, 196] on img at bounding box center [540, 190] width 13 height 13
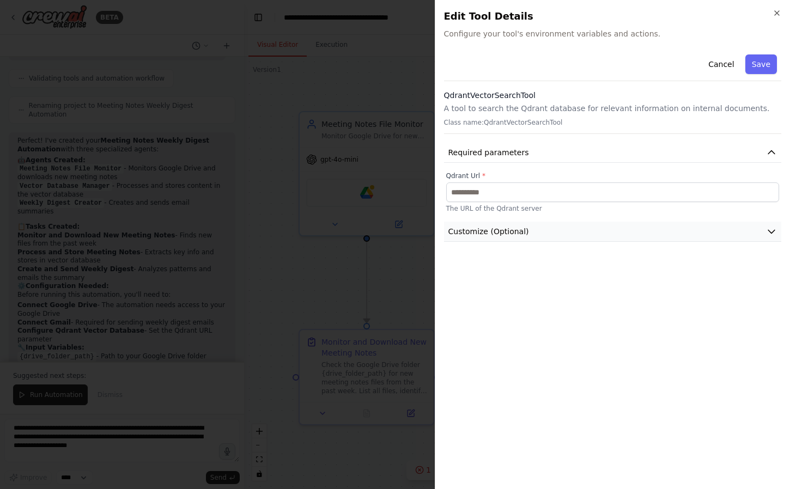
click at [615, 239] on button "Customize (Optional)" at bounding box center [613, 232] width 338 height 20
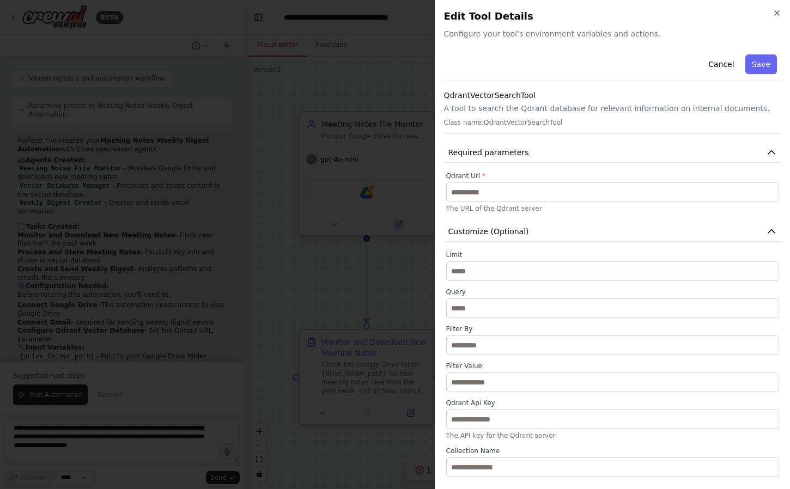
click at [353, 292] on div at bounding box center [395, 244] width 790 height 489
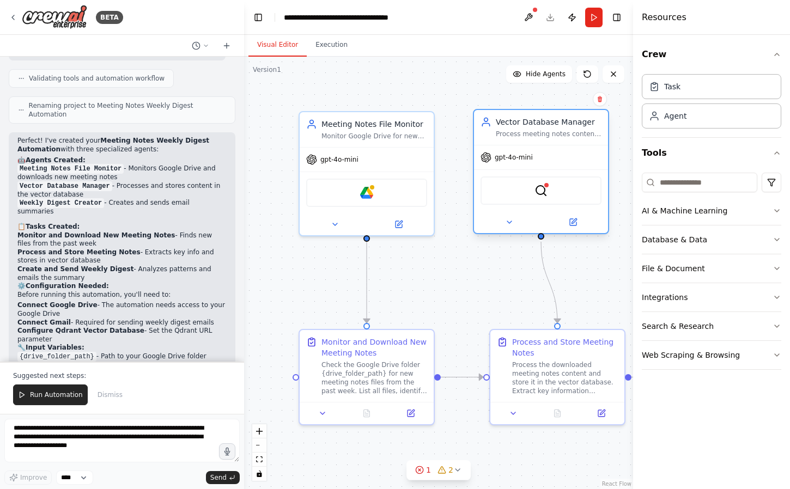
click at [557, 188] on div "QdrantVectorSearchTool" at bounding box center [540, 191] width 121 height 28
click at [539, 194] on img at bounding box center [540, 190] width 13 height 13
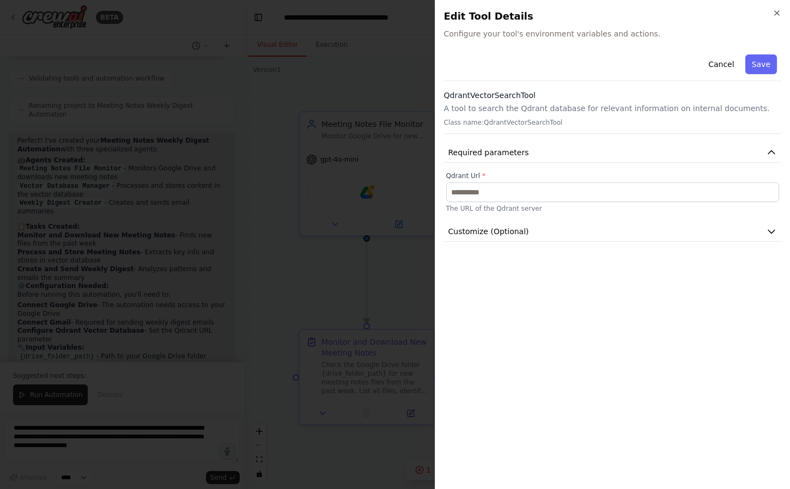
click at [387, 235] on div at bounding box center [395, 244] width 790 height 489
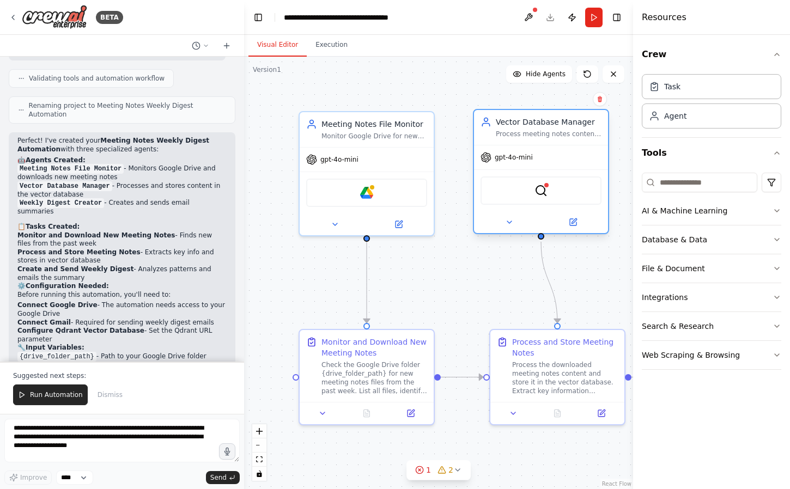
click at [533, 143] on div "Vector Database Manager Process meeting notes content and store it in the vecto…" at bounding box center [541, 127] width 134 height 35
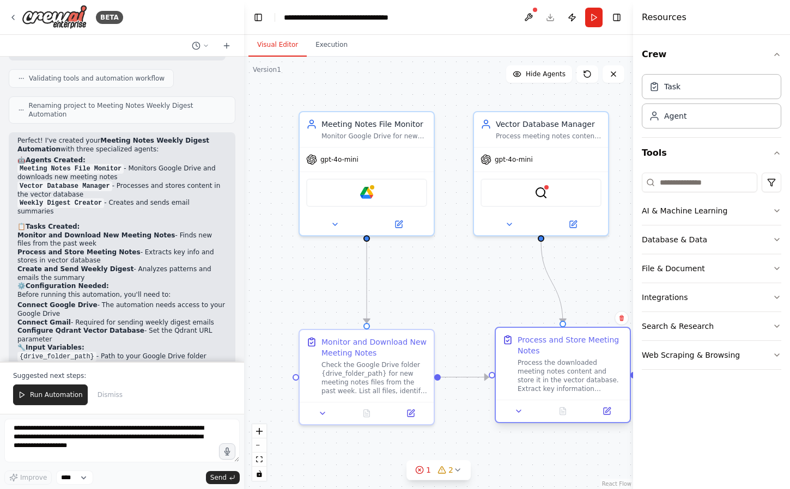
click at [553, 354] on div "Process and Store Meeting Notes" at bounding box center [571, 345] width 106 height 22
click at [604, 411] on icon at bounding box center [607, 411] width 7 height 7
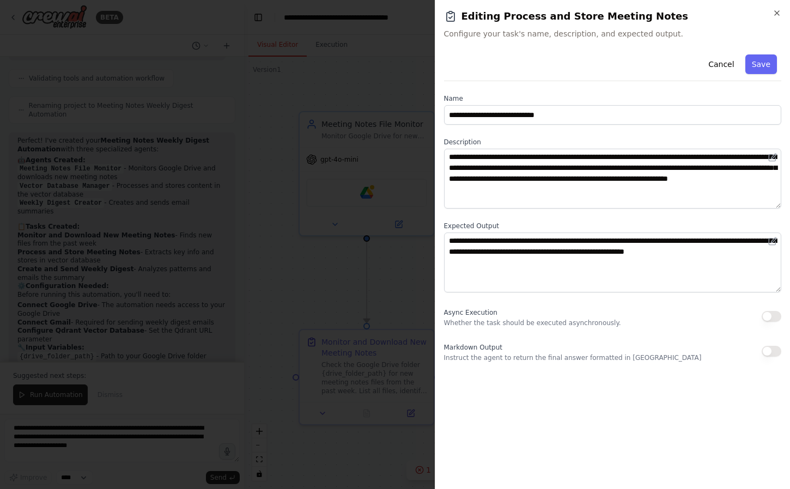
click at [396, 294] on div at bounding box center [395, 244] width 790 height 489
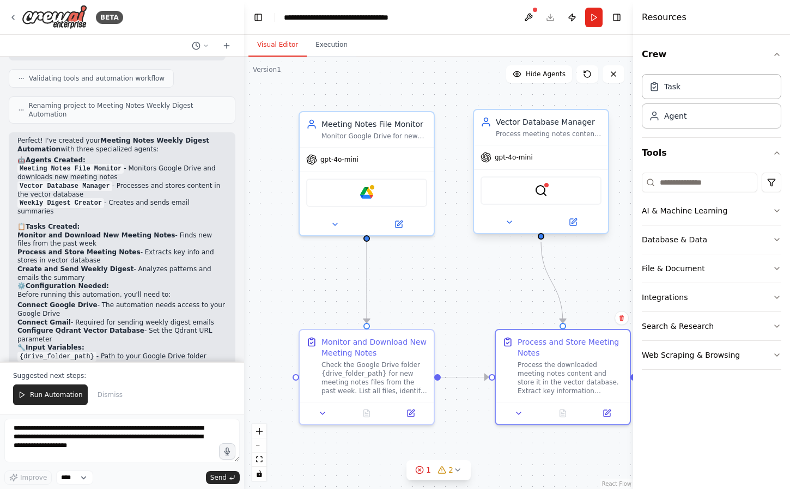
click at [541, 147] on div "gpt-4o-mini" at bounding box center [541, 157] width 134 height 24
click at [574, 219] on icon at bounding box center [573, 222] width 9 height 9
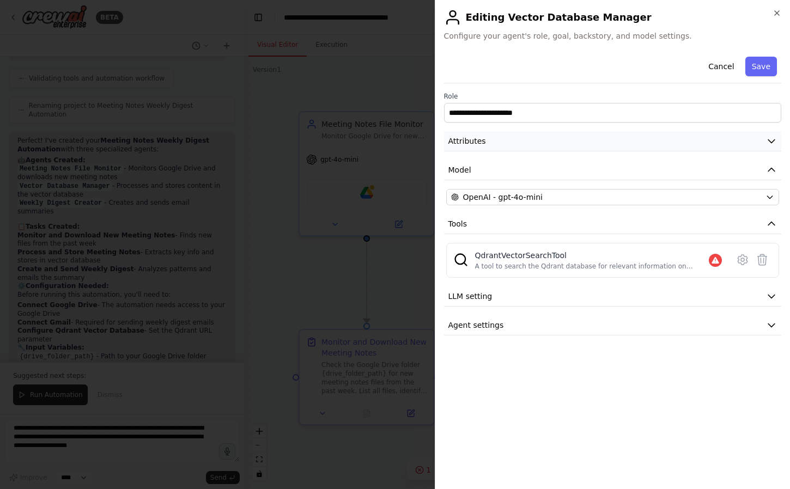
click at [751, 142] on button "Attributes" at bounding box center [613, 141] width 338 height 20
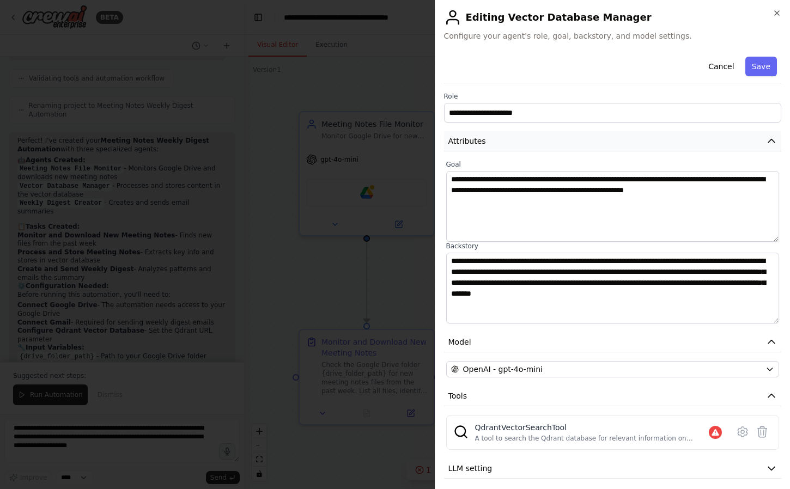
scroll to position [36, 0]
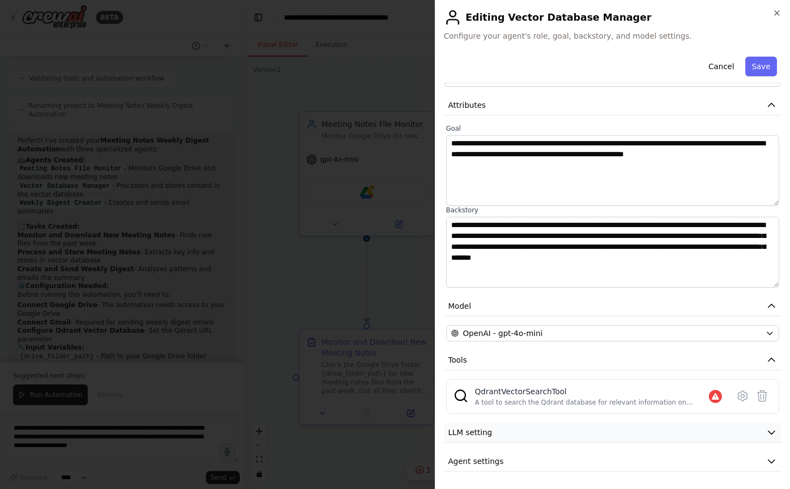
click at [775, 437] on icon "button" at bounding box center [771, 432] width 11 height 11
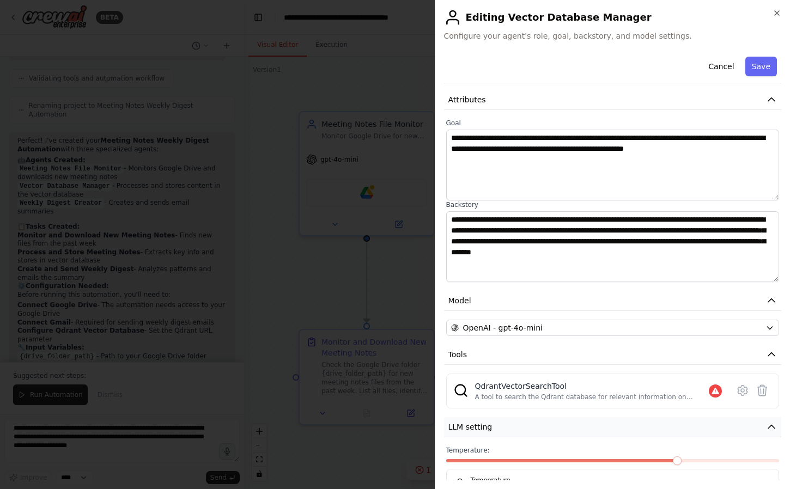
scroll to position [0, 0]
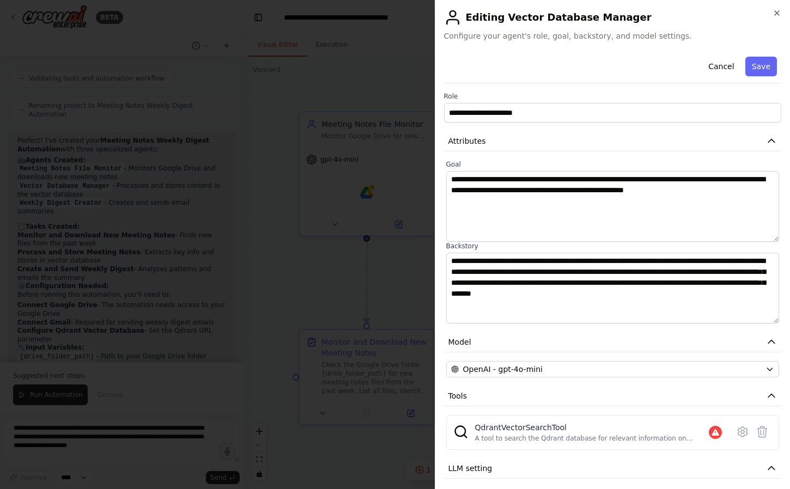
click at [394, 273] on div at bounding box center [395, 244] width 790 height 489
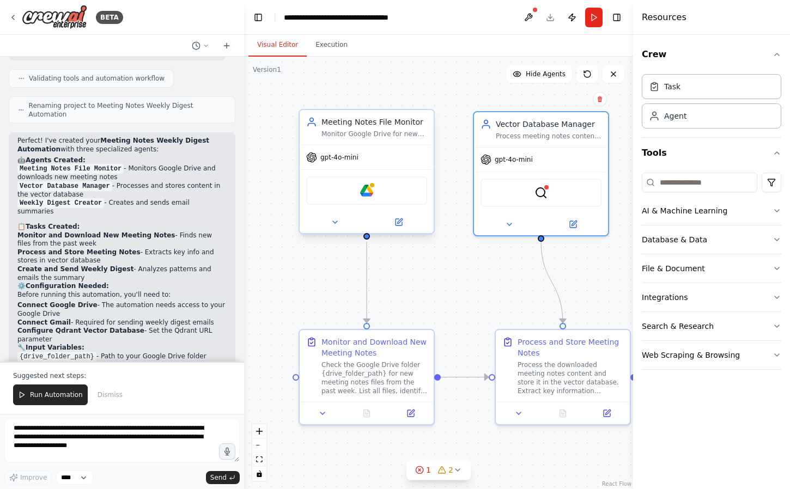
click at [399, 163] on div "gpt-4o-mini" at bounding box center [367, 157] width 134 height 24
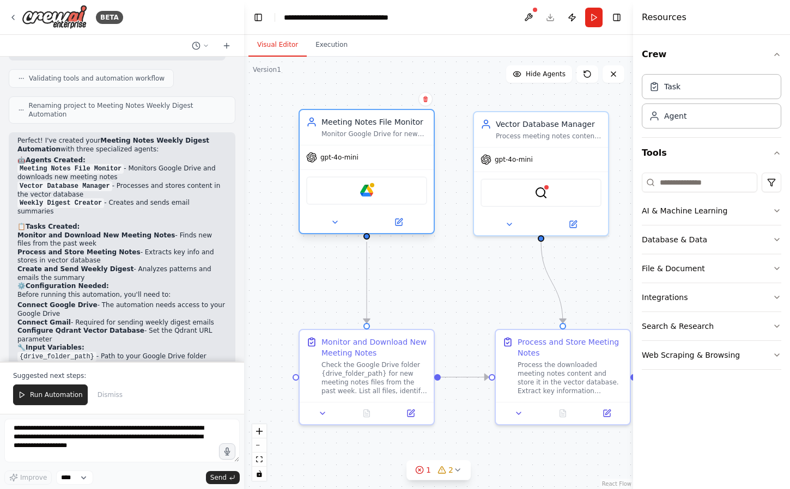
click at [394, 188] on div "Google Drive" at bounding box center [366, 191] width 121 height 28
click at [358, 198] on div "Google Drive" at bounding box center [366, 191] width 121 height 28
click at [398, 224] on icon at bounding box center [398, 222] width 7 height 7
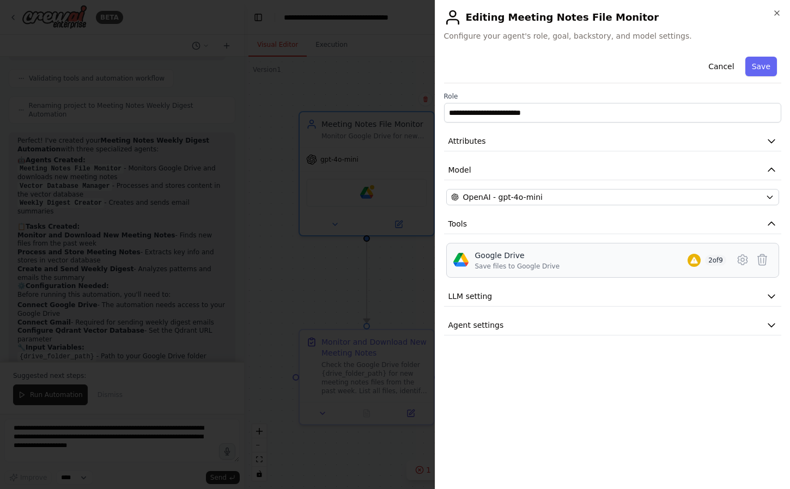
click at [596, 265] on div "Google Drive Save files to Google Drive 2 of 9" at bounding box center [601, 260] width 252 height 21
click at [743, 259] on icon at bounding box center [742, 259] width 13 height 13
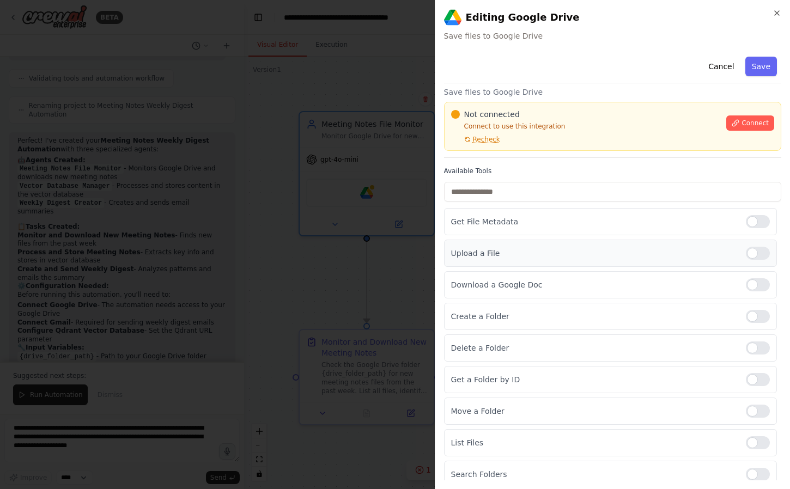
scroll to position [26, 0]
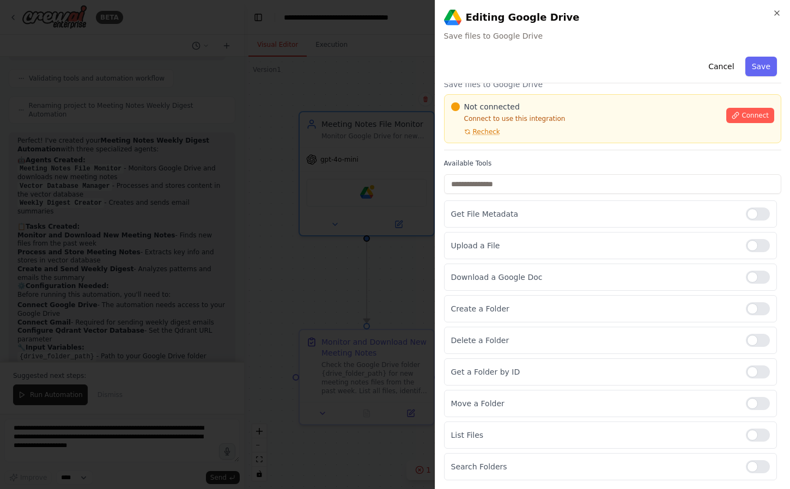
click at [329, 258] on div at bounding box center [395, 244] width 790 height 489
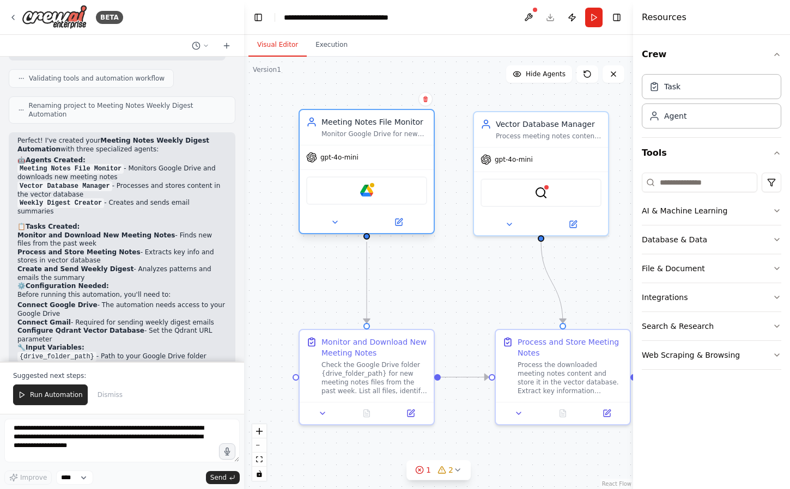
click at [384, 190] on div "Google Drive" at bounding box center [366, 191] width 121 height 28
click at [363, 192] on img at bounding box center [366, 190] width 13 height 13
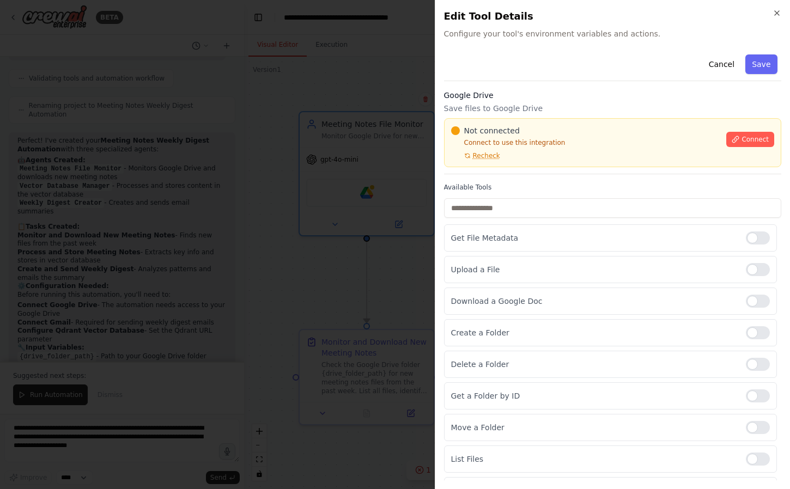
click at [325, 246] on div at bounding box center [395, 244] width 790 height 489
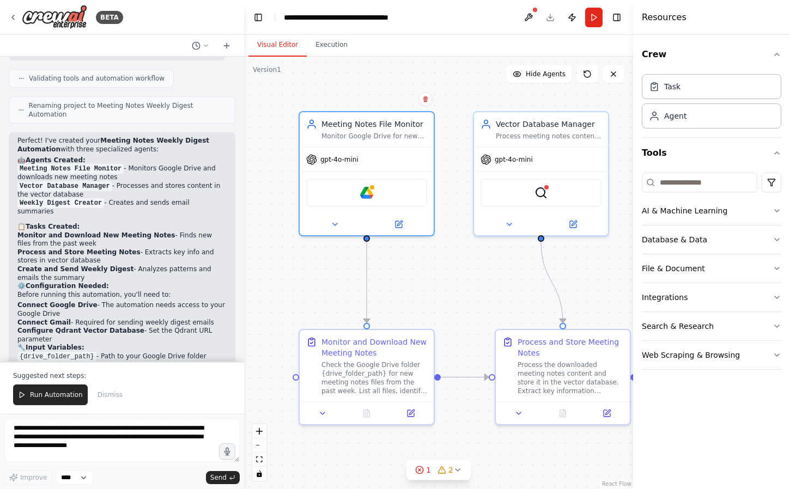
click at [349, 28] on header "**********" at bounding box center [438, 17] width 389 height 35
click at [358, 23] on header "**********" at bounding box center [438, 17] width 389 height 35
click at [372, 13] on div "**********" at bounding box center [345, 17] width 123 height 11
click at [551, 17] on header "**********" at bounding box center [438, 17] width 389 height 35
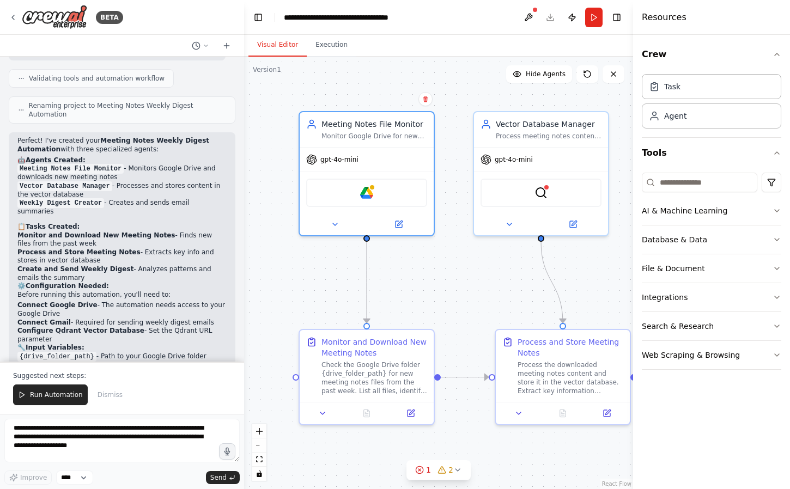
click at [551, 17] on header "**********" at bounding box center [438, 17] width 389 height 35
click at [527, 15] on button at bounding box center [528, 18] width 17 height 20
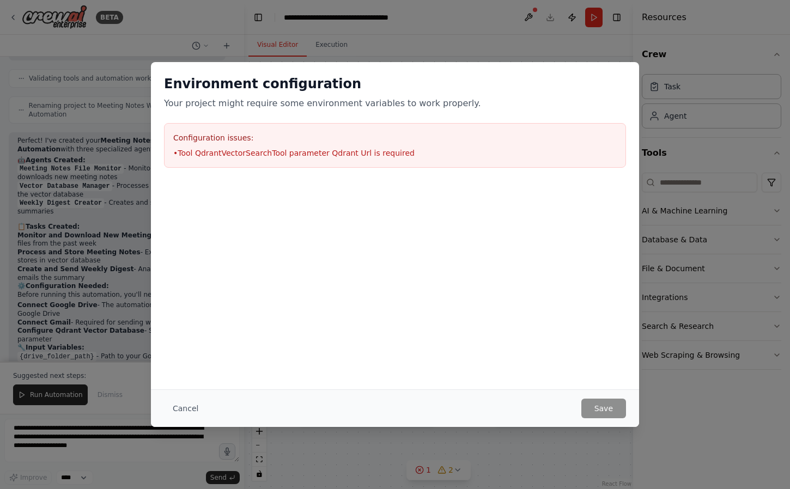
click at [295, 113] on div "Environment configuration Your project might require some environment variables…" at bounding box center [395, 121] width 488 height 119
click at [295, 132] on h3 "Configuration issues:" at bounding box center [394, 137] width 443 height 11
click at [188, 407] on button "Cancel" at bounding box center [185, 409] width 43 height 20
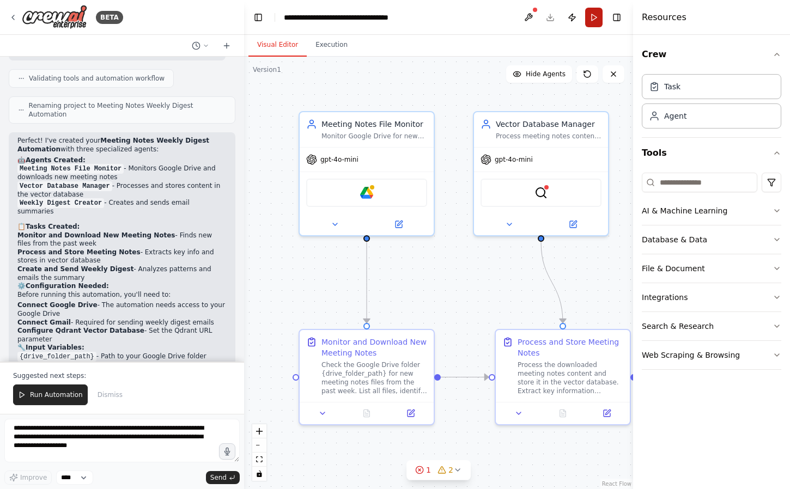
click at [593, 14] on button "Run" at bounding box center [593, 18] width 17 height 20
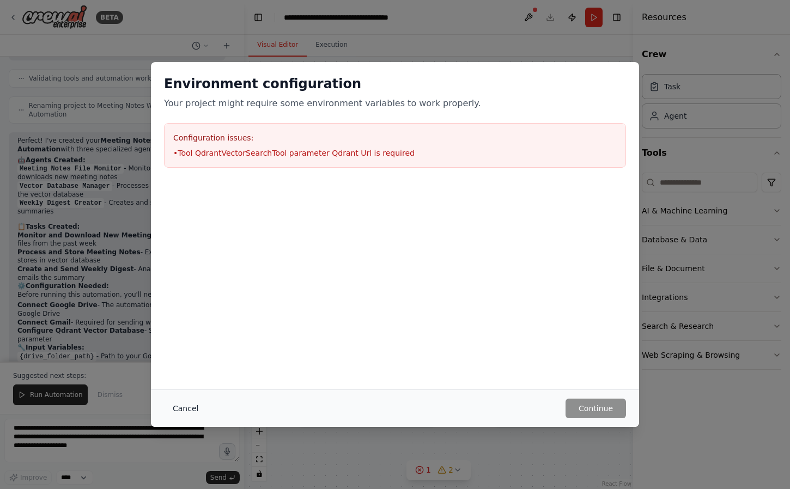
click at [197, 405] on button "Cancel" at bounding box center [185, 409] width 43 height 20
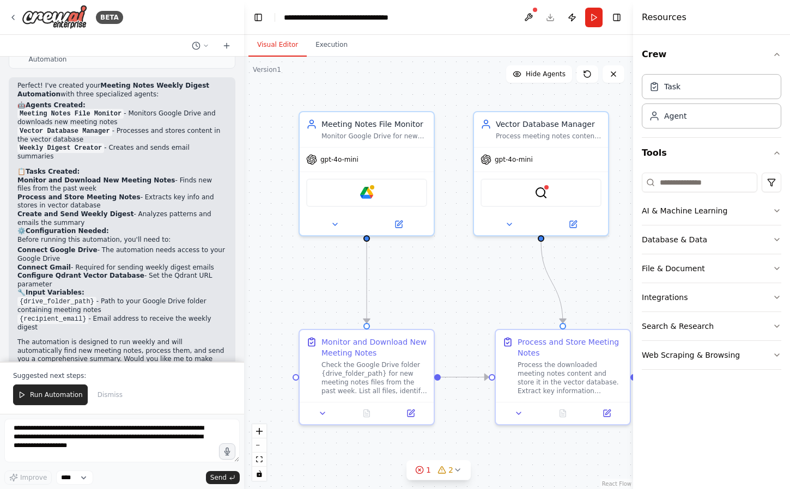
scroll to position [788, 0]
click at [431, 469] on div "1 2" at bounding box center [434, 470] width 38 height 11
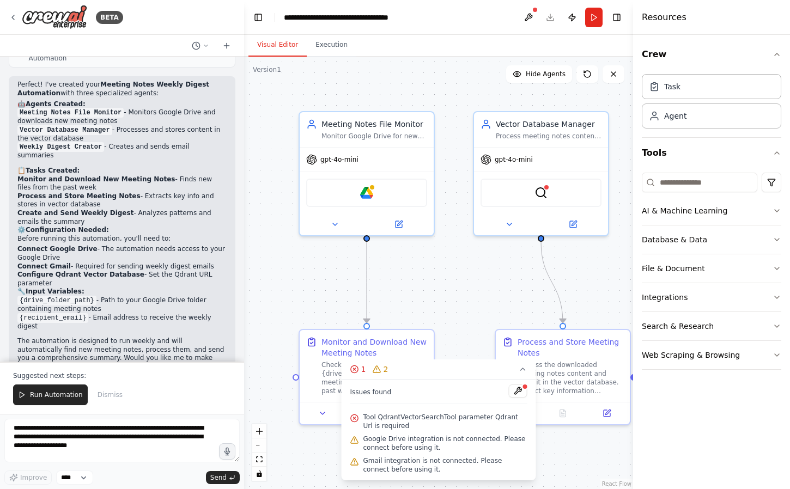
click at [446, 415] on span "Tool QdrantVectorSearchTool parameter Qdrant Url is required" at bounding box center [445, 421] width 164 height 17
click at [526, 388] on div at bounding box center [525, 387] width 7 height 7
click at [515, 395] on button at bounding box center [518, 391] width 19 height 13
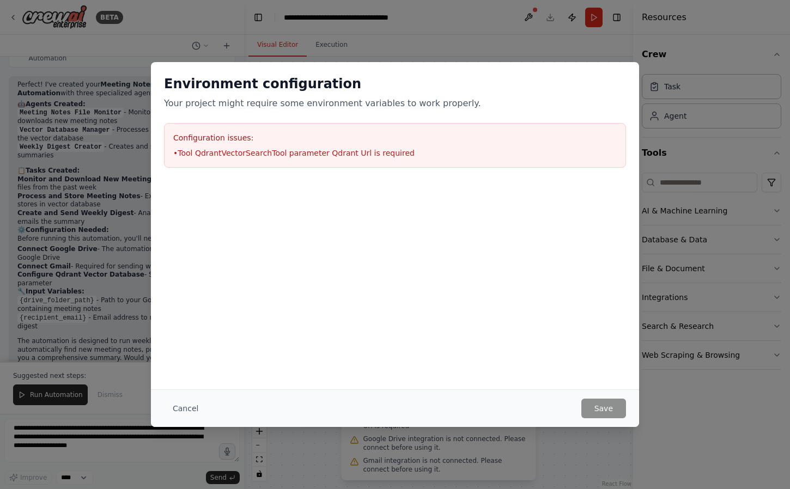
click at [334, 156] on li "• Tool QdrantVectorSearchTool parameter Qdrant Url is required" at bounding box center [394, 153] width 443 height 11
click at [186, 409] on button "Cancel" at bounding box center [185, 409] width 43 height 20
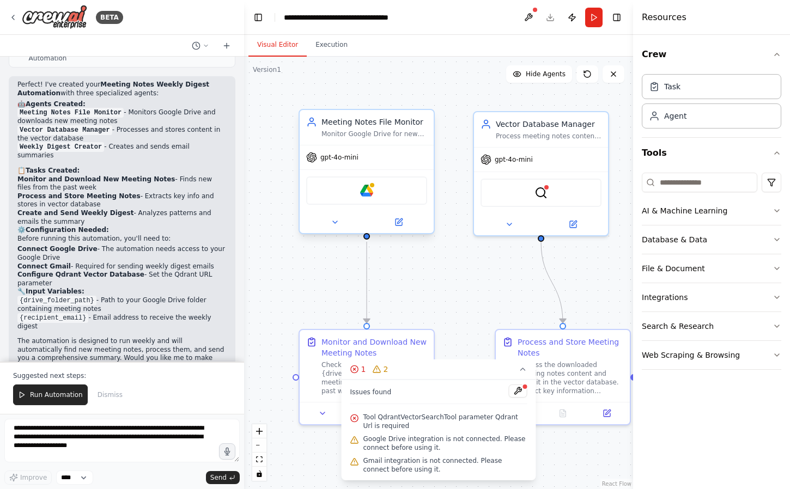
click at [376, 192] on div "Google Drive" at bounding box center [366, 191] width 121 height 28
click at [392, 192] on div "Google Drive" at bounding box center [366, 191] width 121 height 28
click at [403, 227] on button at bounding box center [399, 222] width 62 height 13
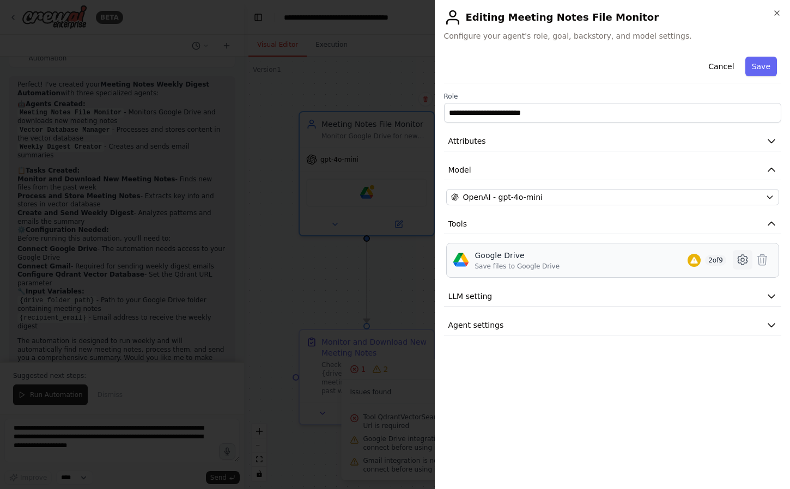
click at [745, 260] on icon at bounding box center [742, 259] width 13 height 13
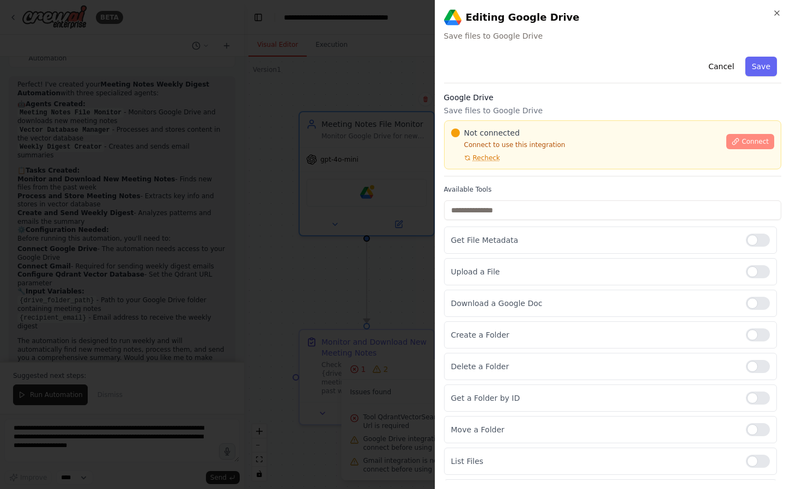
click at [752, 144] on span "Connect" at bounding box center [754, 141] width 27 height 9
click at [539, 157] on div "Not connected Connect to use this integration Recheck" at bounding box center [585, 144] width 269 height 35
click at [510, 150] on div "Not connected Connect to use this integration Recheck" at bounding box center [585, 144] width 269 height 35
click at [308, 209] on div at bounding box center [395, 244] width 790 height 489
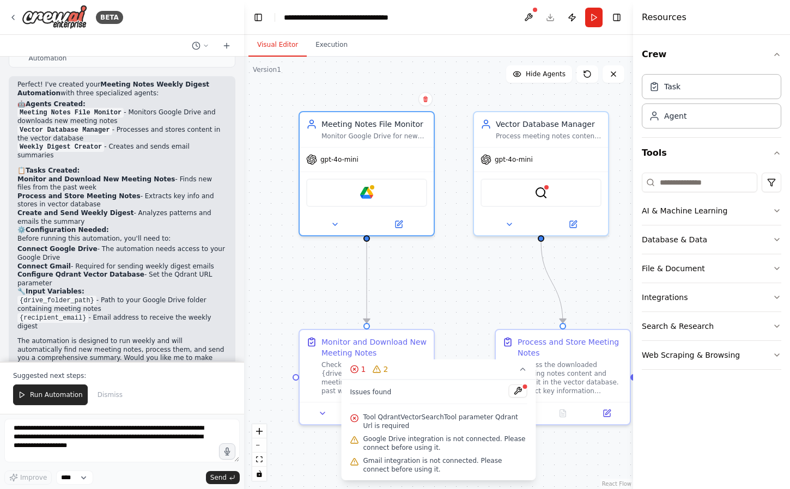
click at [450, 413] on span "Tool QdrantVectorSearchTool parameter Qdrant Url is required" at bounding box center [445, 421] width 164 height 17
click at [530, 205] on div "QdrantVectorSearchTool" at bounding box center [541, 190] width 134 height 42
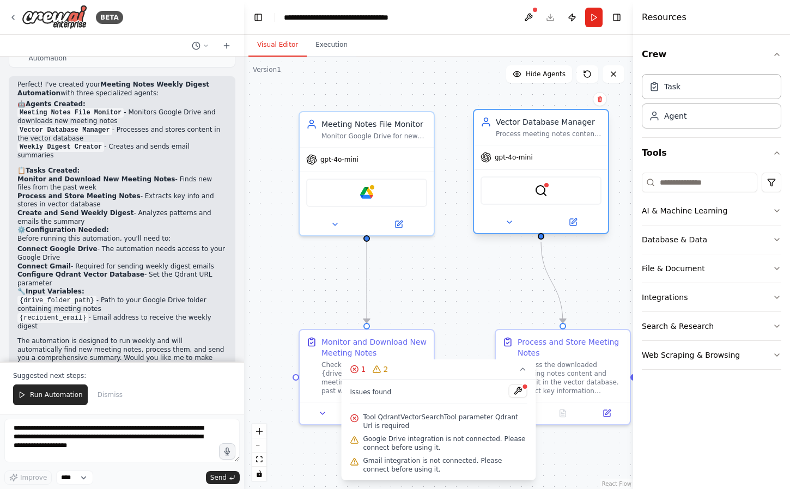
click at [548, 193] on div "QdrantVectorSearchTool" at bounding box center [540, 191] width 121 height 28
click at [535, 193] on img at bounding box center [540, 190] width 13 height 13
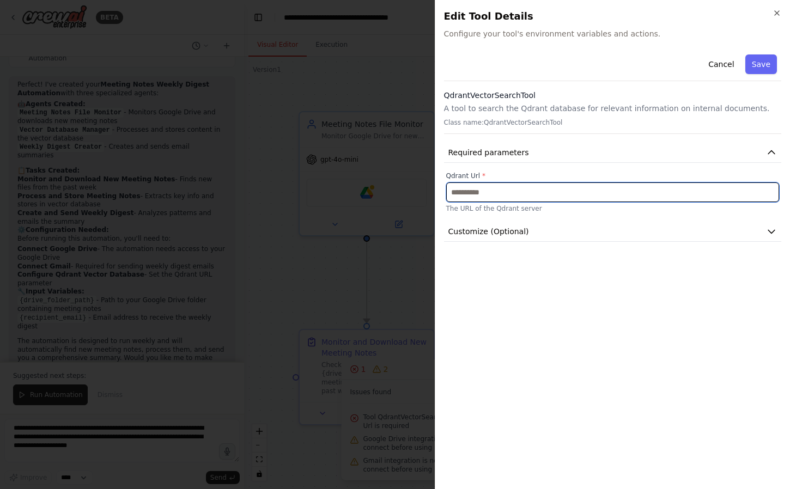
click at [544, 192] on input "text" at bounding box center [612, 192] width 333 height 20
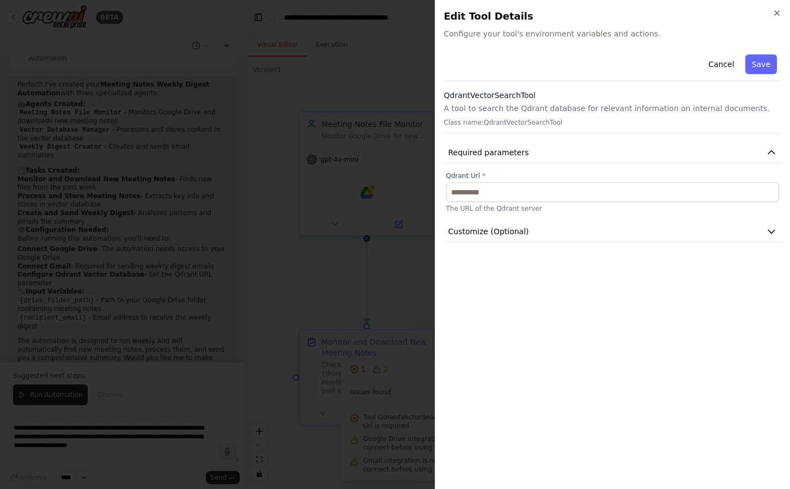
click at [317, 270] on div at bounding box center [395, 244] width 790 height 489
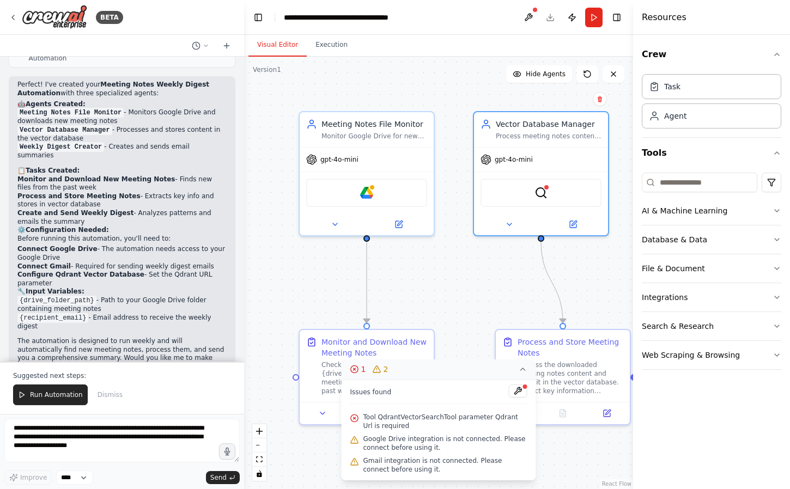
click at [524, 373] on icon at bounding box center [523, 369] width 9 height 9
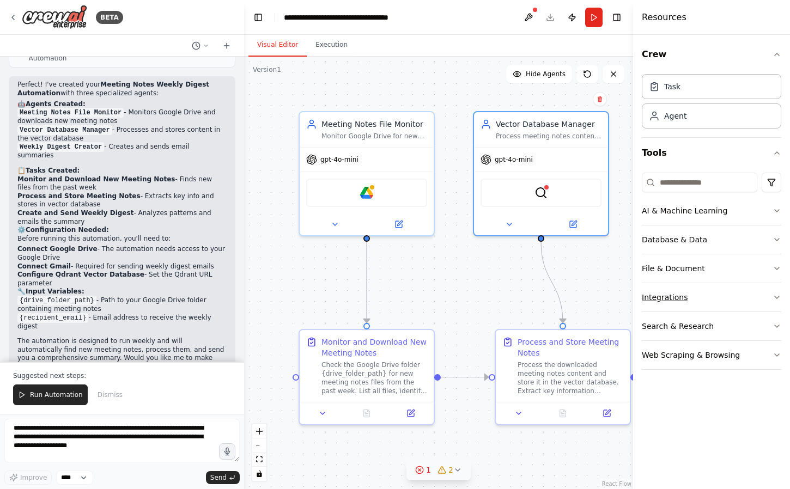
click at [771, 295] on button "Integrations" at bounding box center [711, 297] width 139 height 28
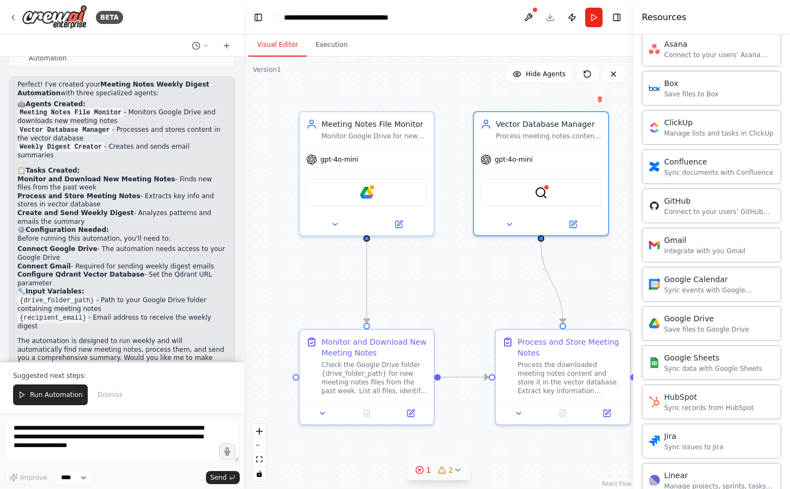
scroll to position [286, 0]
click at [17, 11] on div "BETA" at bounding box center [66, 17] width 114 height 25
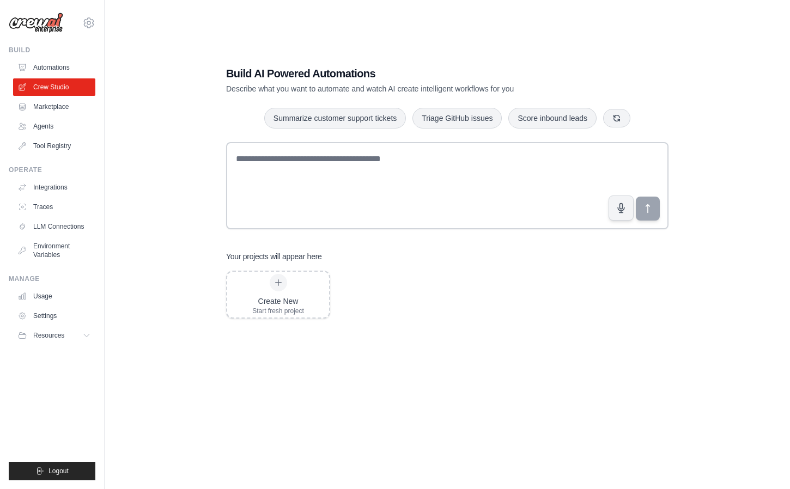
click at [205, 211] on div "Build AI Powered Automations Describe what you want to automate and watch AI cr…" at bounding box center [447, 255] width 650 height 489
click at [60, 188] on link "Integrations" at bounding box center [55, 187] width 82 height 17
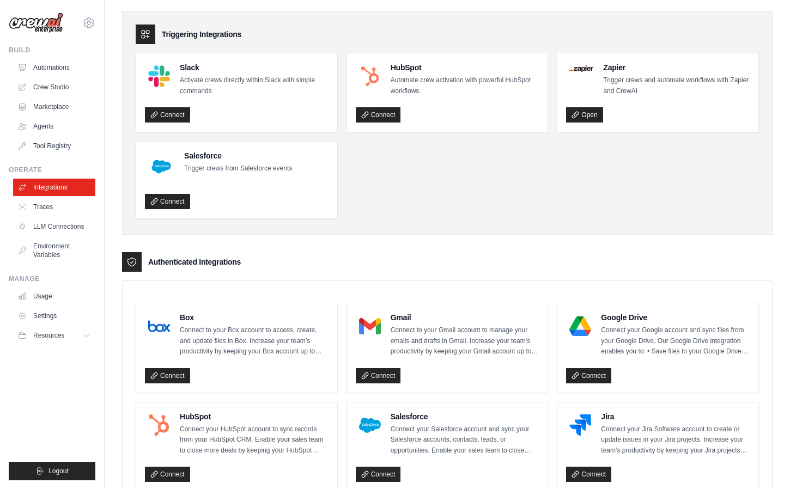
scroll to position [44, 0]
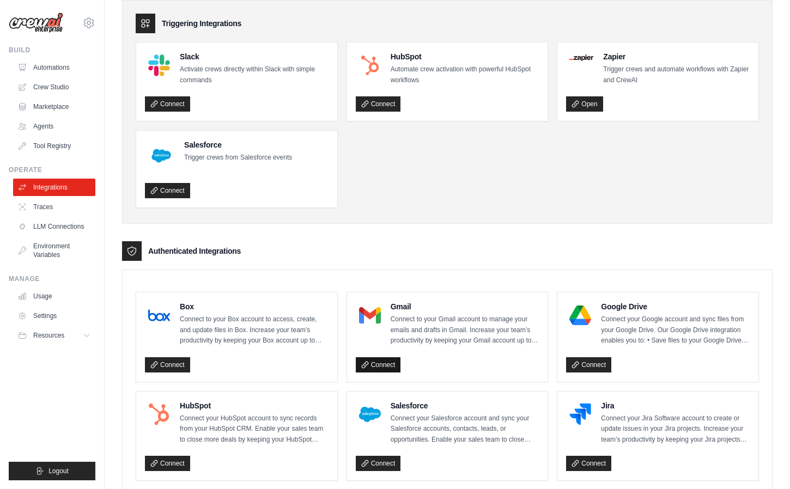
click at [382, 367] on link "Connect" at bounding box center [378, 364] width 45 height 15
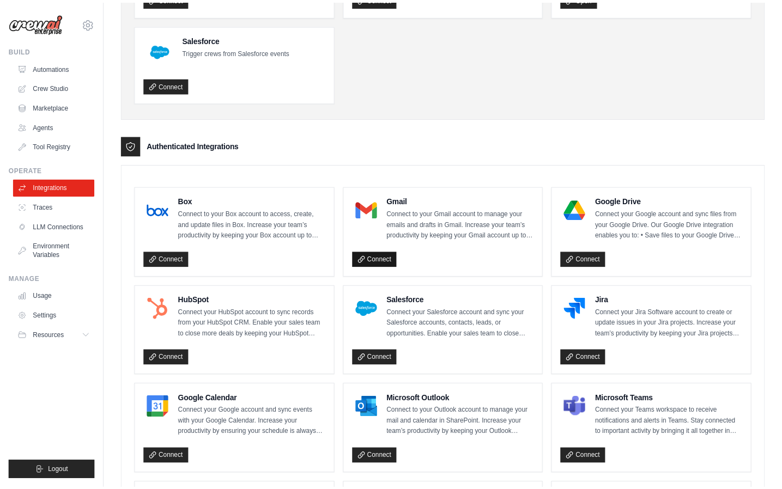
scroll to position [181, 0]
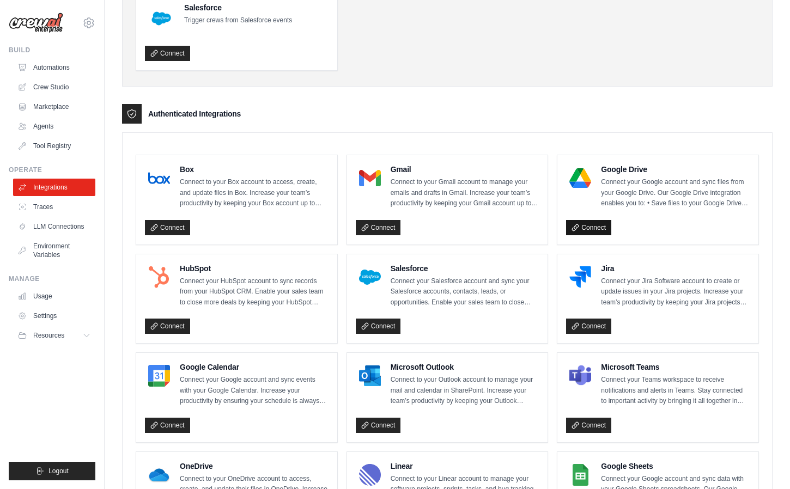
click at [598, 227] on link "Connect" at bounding box center [588, 227] width 45 height 15
click at [77, 325] on ul "Usage Settings Resources Documentation Blog" at bounding box center [54, 316] width 82 height 57
click at [91, 332] on icon at bounding box center [87, 335] width 9 height 9
click at [77, 353] on span "Documentation" at bounding box center [61, 354] width 44 height 9
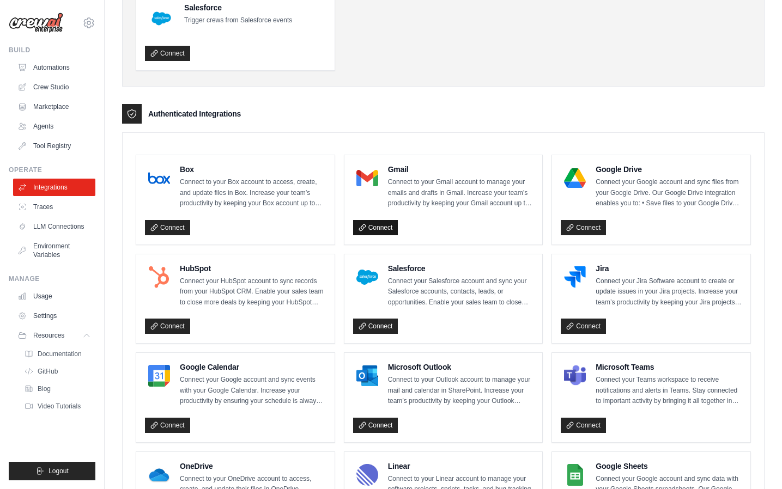
click at [390, 229] on link "Connect" at bounding box center [375, 227] width 45 height 15
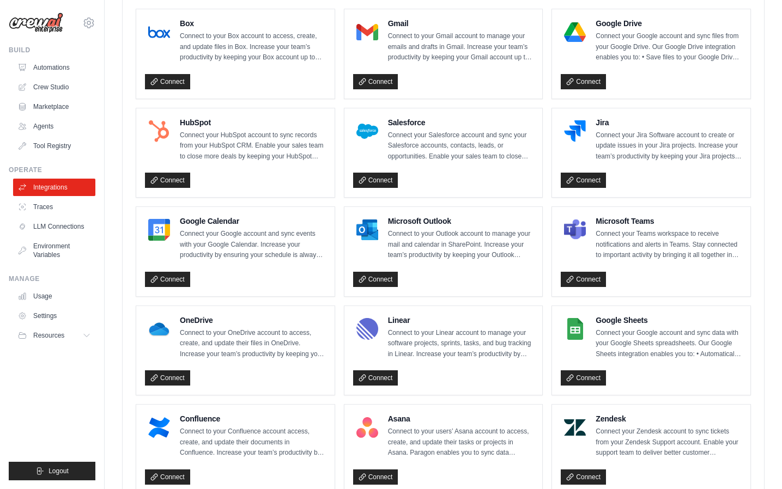
scroll to position [338, 0]
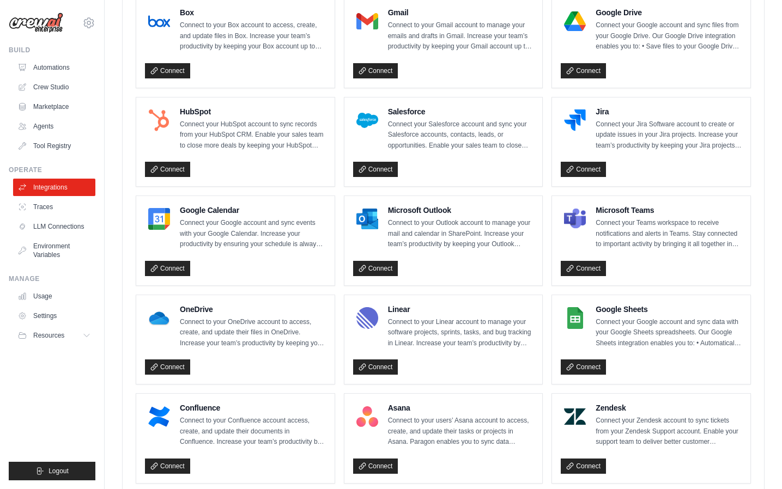
click at [586, 374] on div "Google Sheets Connect your Google account and sync data with your Google Sheets…" at bounding box center [651, 339] width 198 height 89
click at [586, 363] on link "Connect" at bounding box center [583, 367] width 45 height 15
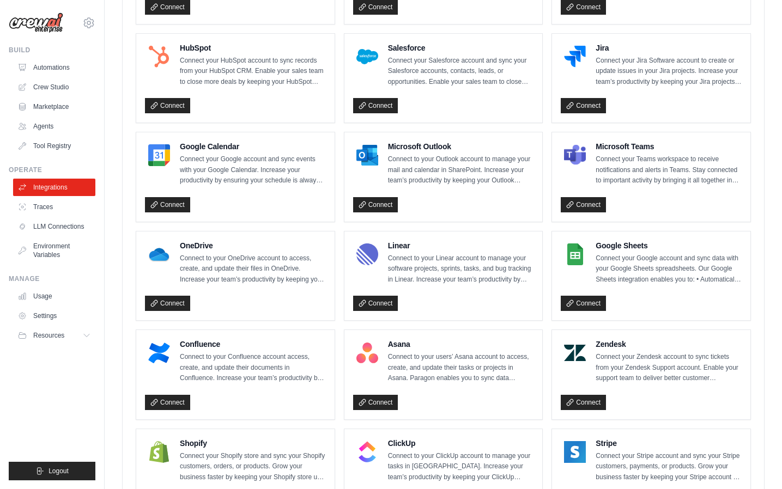
scroll to position [428, 0]
